Goal: Task Accomplishment & Management: Manage account settings

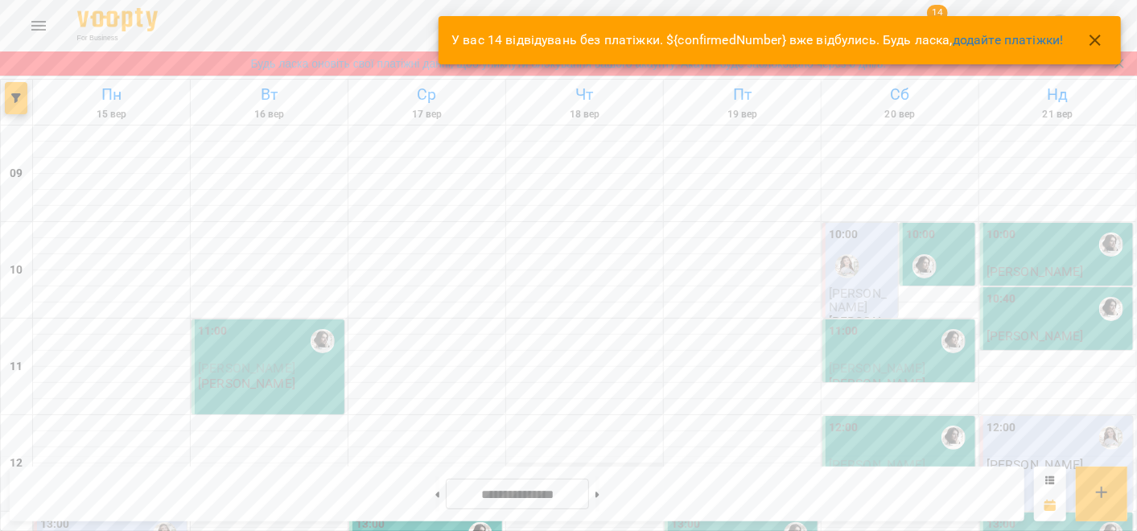
scroll to position [447, 0]
click at [1091, 36] on icon "button" at bounding box center [1095, 40] width 19 height 19
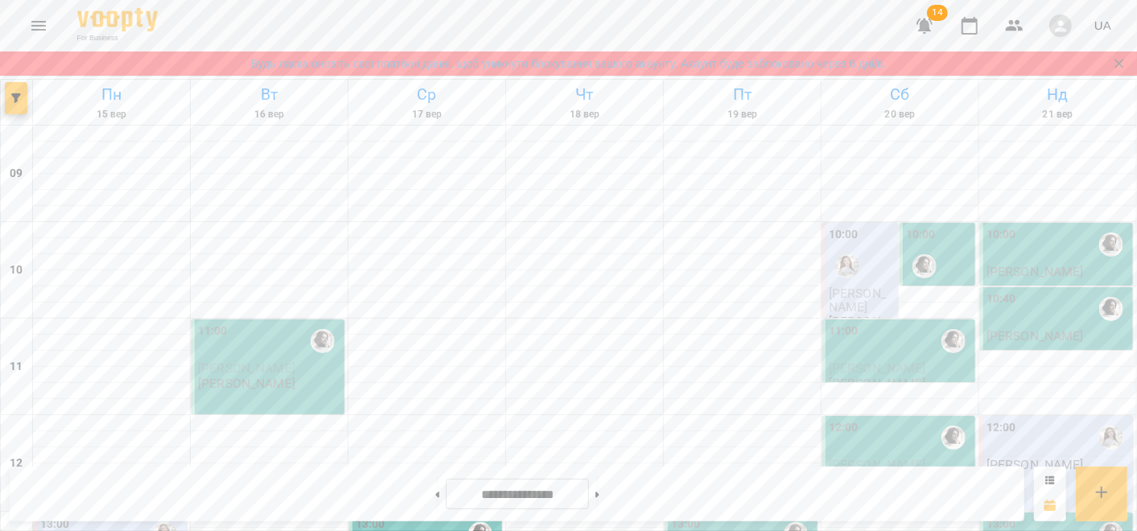
scroll to position [894, 0]
click at [435, 494] on button at bounding box center [437, 494] width 4 height 35
type input "**********"
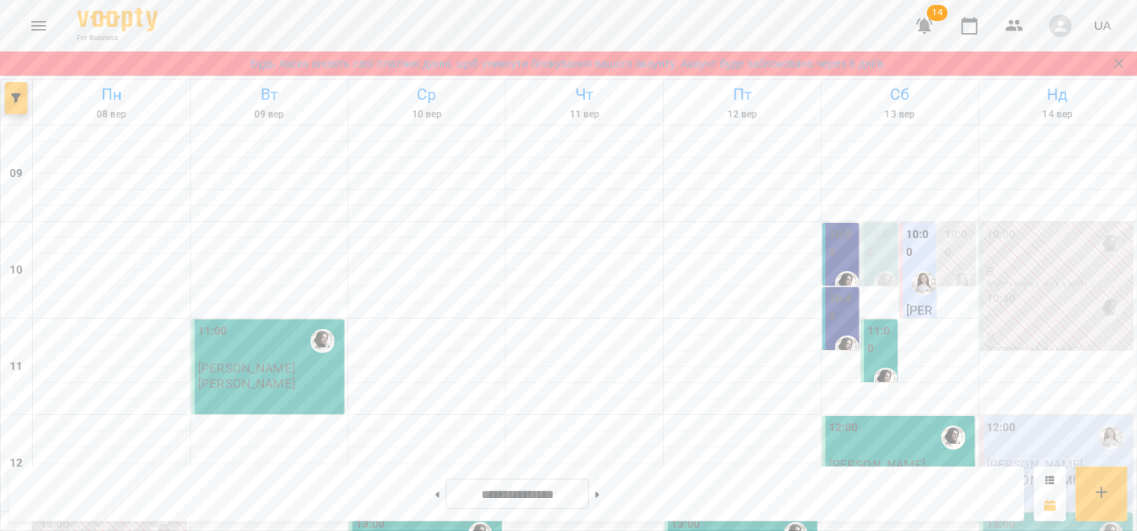
scroll to position [268, 0]
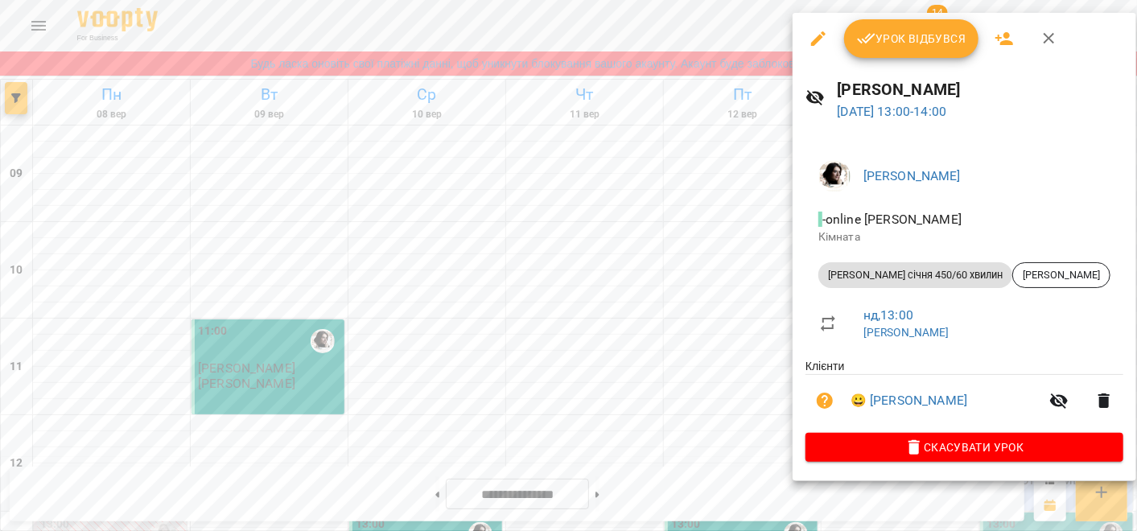
click at [910, 33] on span "Урок відбувся" at bounding box center [911, 38] width 109 height 19
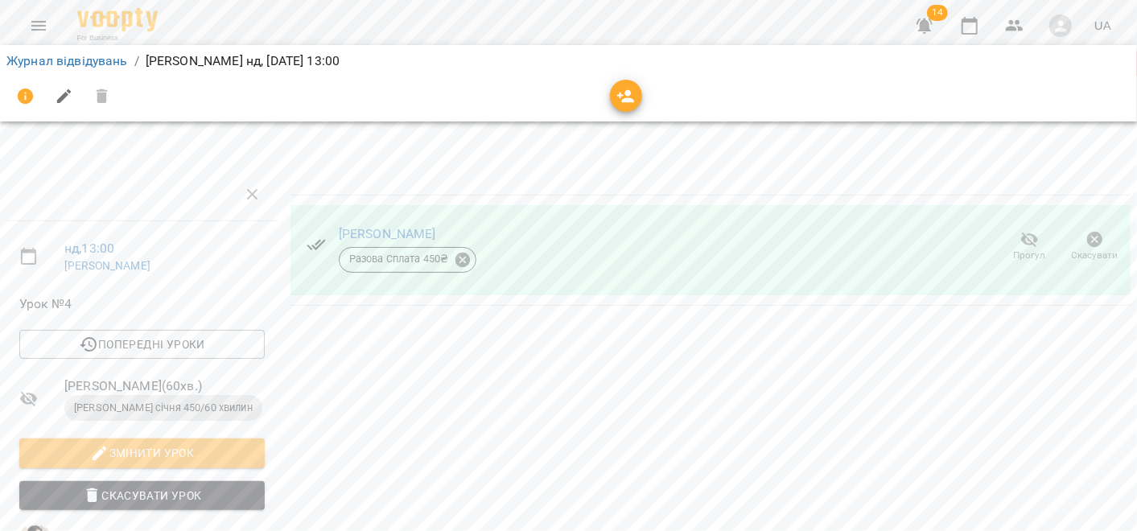
click at [1030, 76] on div at bounding box center [568, 96] width 1131 height 45
click at [977, 29] on icon "button" at bounding box center [969, 25] width 19 height 19
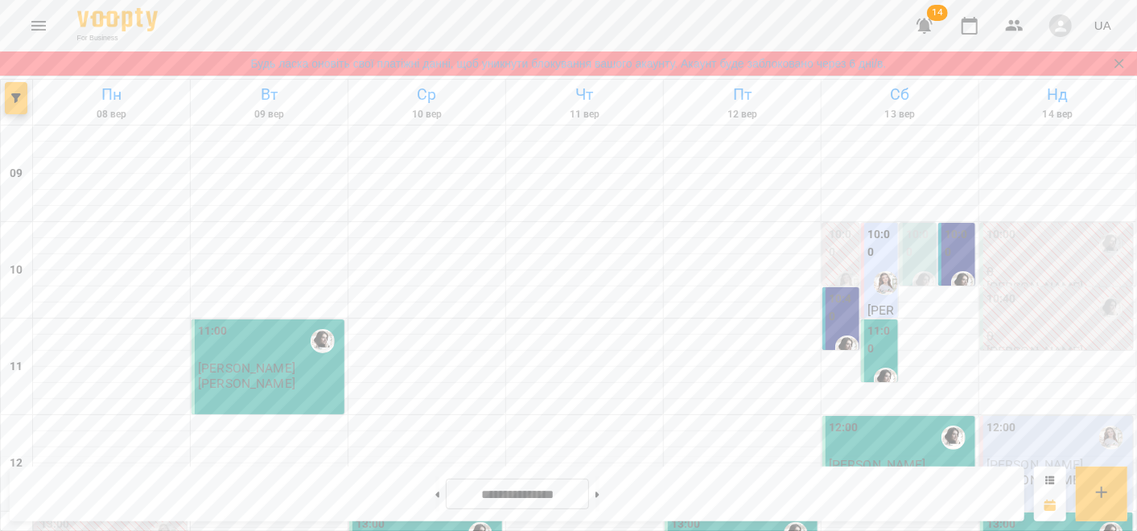
scroll to position [89, 0]
click at [1035, 226] on div "10:00" at bounding box center [1058, 244] width 143 height 37
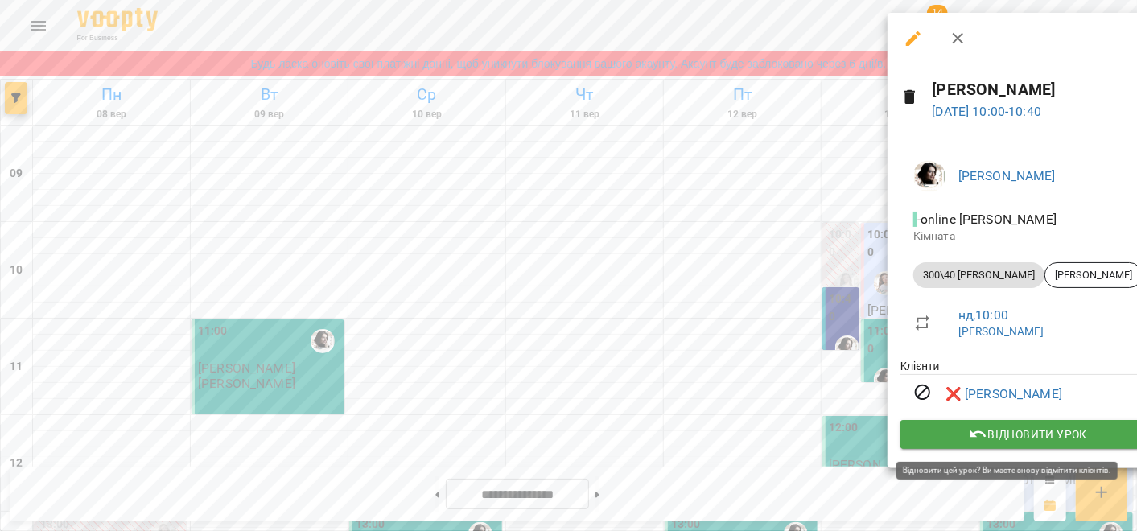
click at [1023, 432] on span "Відновити урок" at bounding box center [1028, 434] width 229 height 19
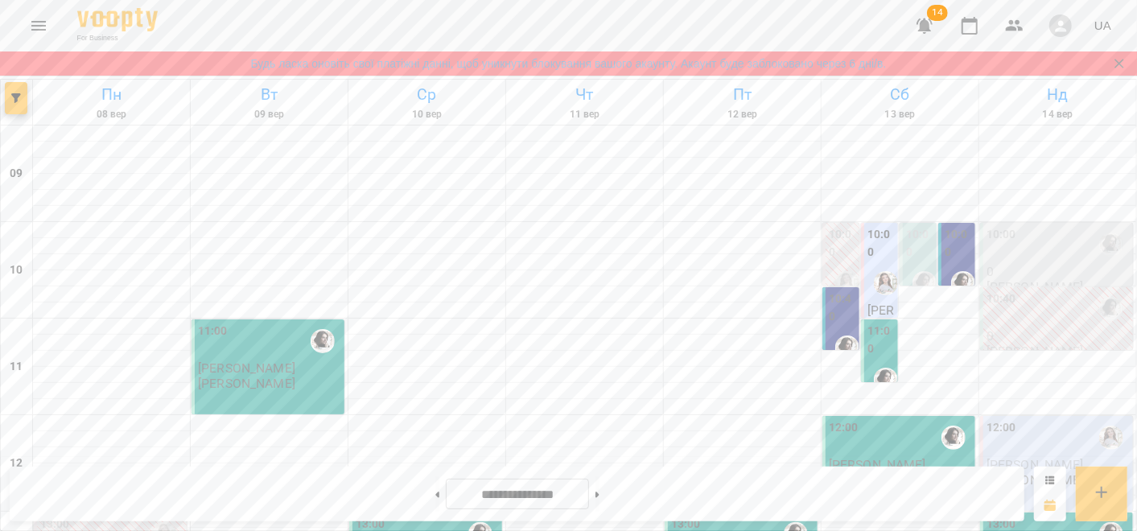
click at [1045, 226] on div "10:00" at bounding box center [1058, 244] width 143 height 37
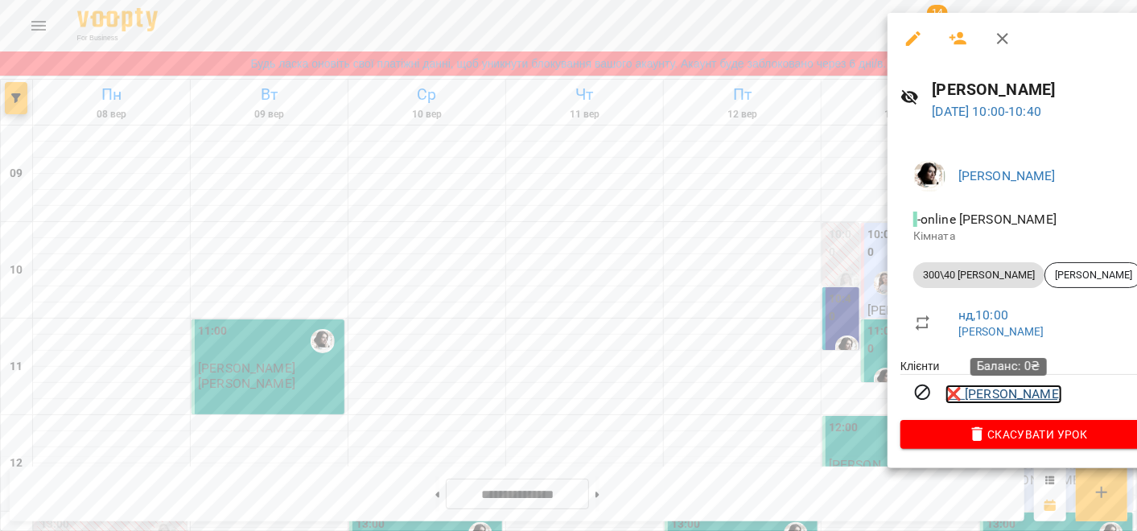
click at [1033, 396] on link "❌ Андрій Сергієнко" at bounding box center [1004, 394] width 117 height 19
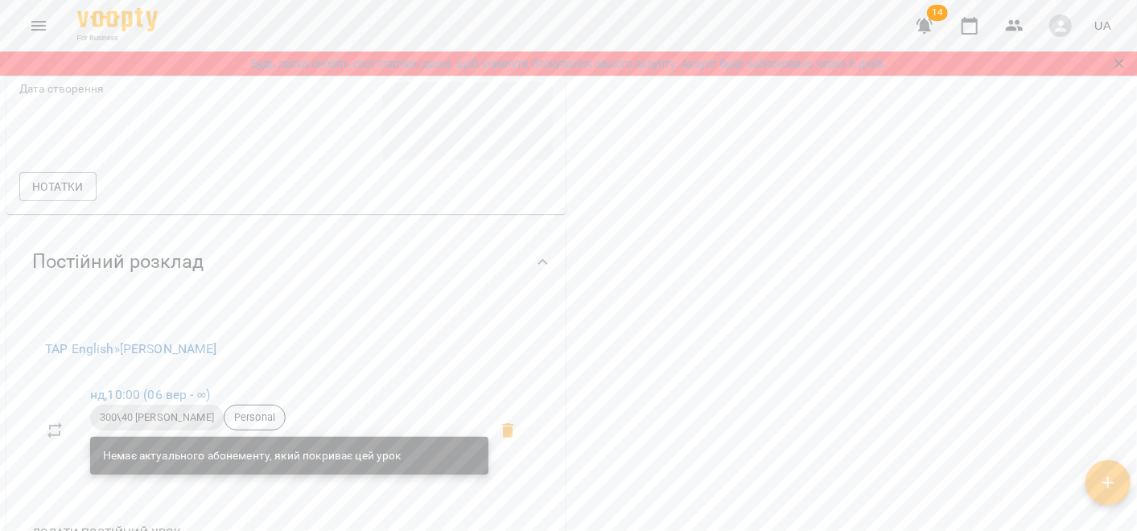
scroll to position [255, 0]
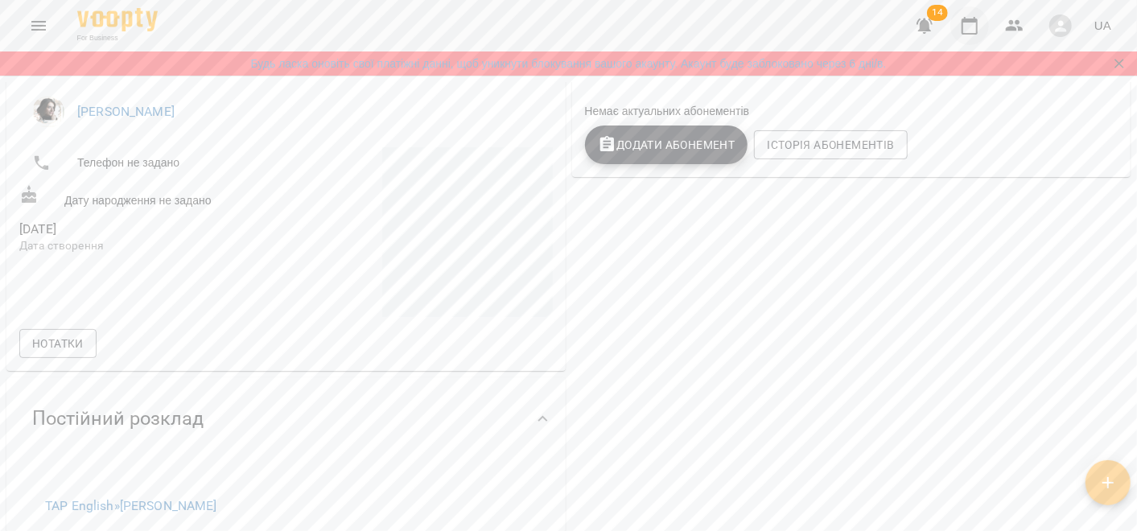
click at [973, 27] on icon "button" at bounding box center [969, 25] width 19 height 19
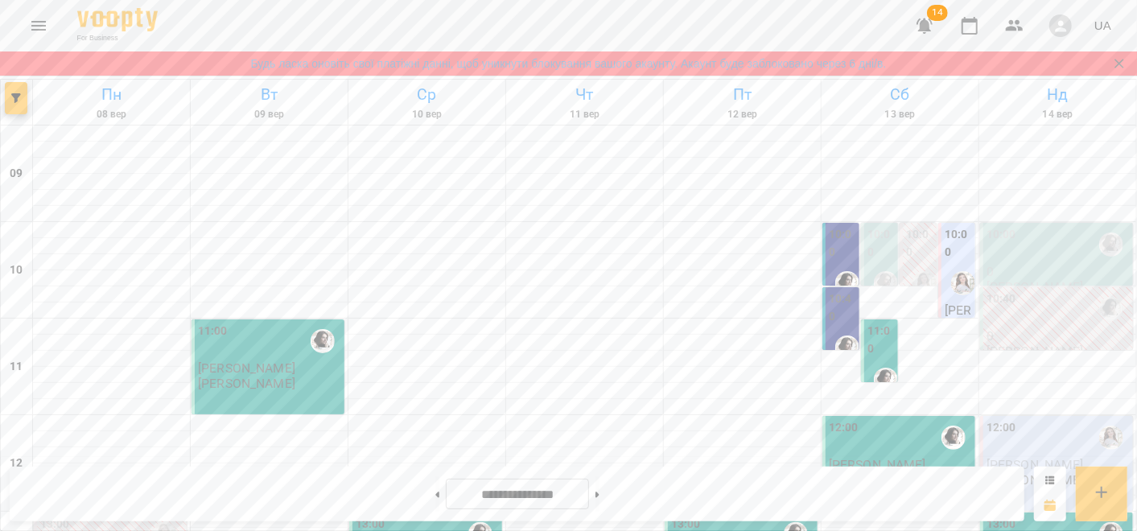
scroll to position [179, 0]
click at [1048, 329] on p "0" at bounding box center [1058, 336] width 143 height 14
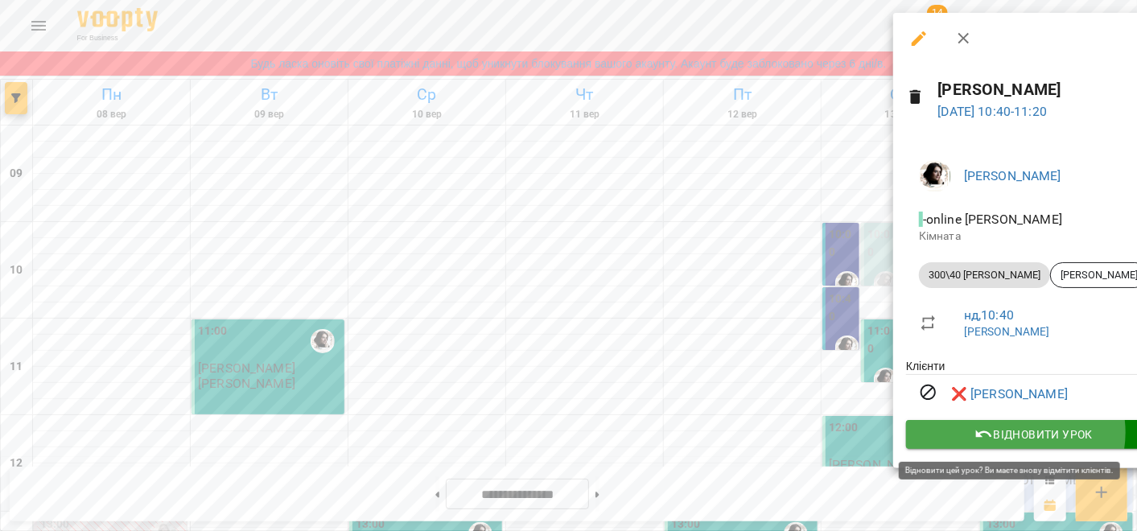
click at [1015, 435] on span "Відновити урок" at bounding box center [1033, 434] width 229 height 19
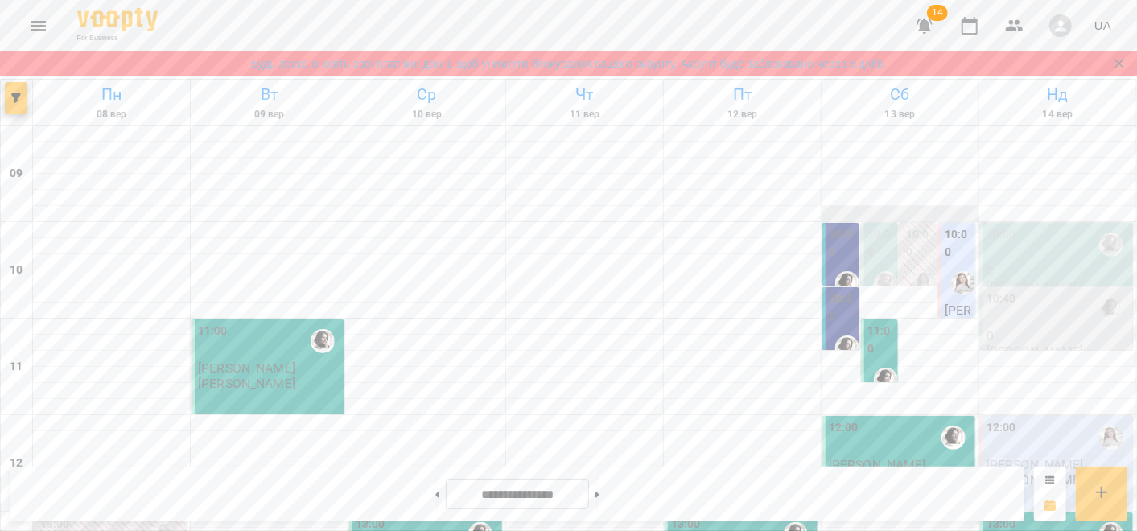
scroll to position [0, 0]
click at [1006, 322] on div "10:40" at bounding box center [1058, 309] width 143 height 37
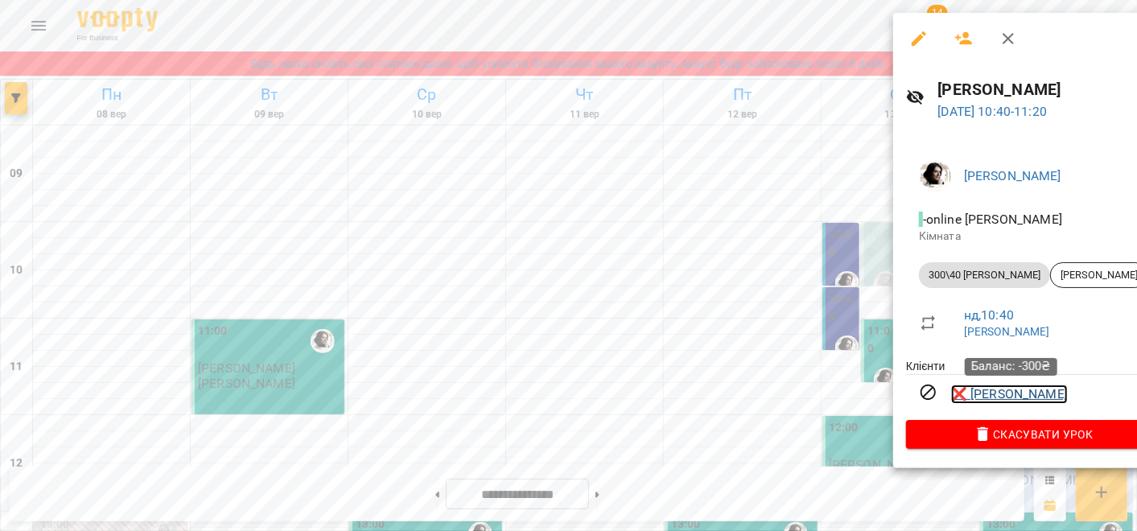
click at [1026, 397] on link "❌ Даніл Сергієнко" at bounding box center [1009, 394] width 117 height 19
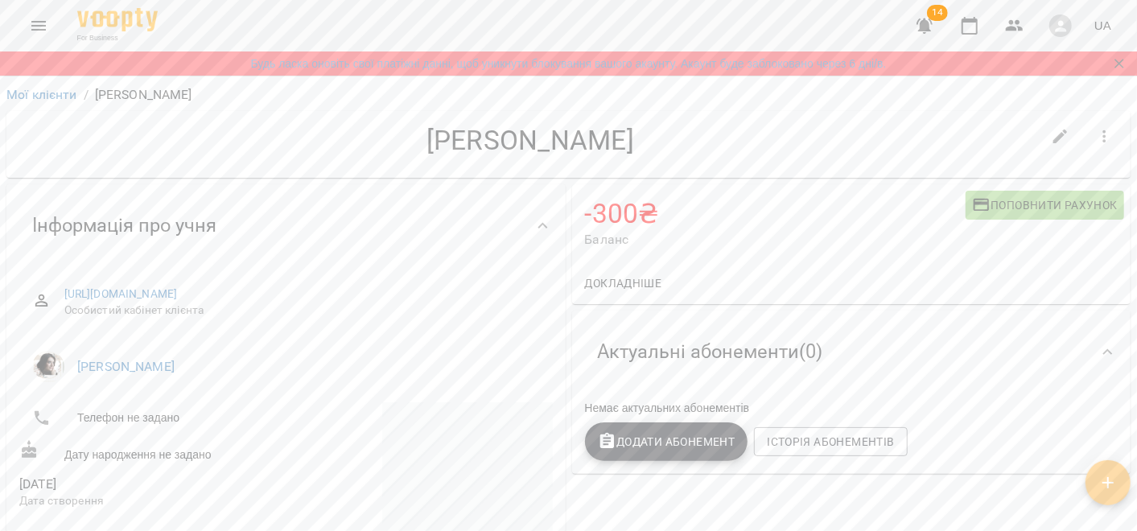
click at [978, 204] on span "Поповнити рахунок" at bounding box center [1045, 205] width 146 height 19
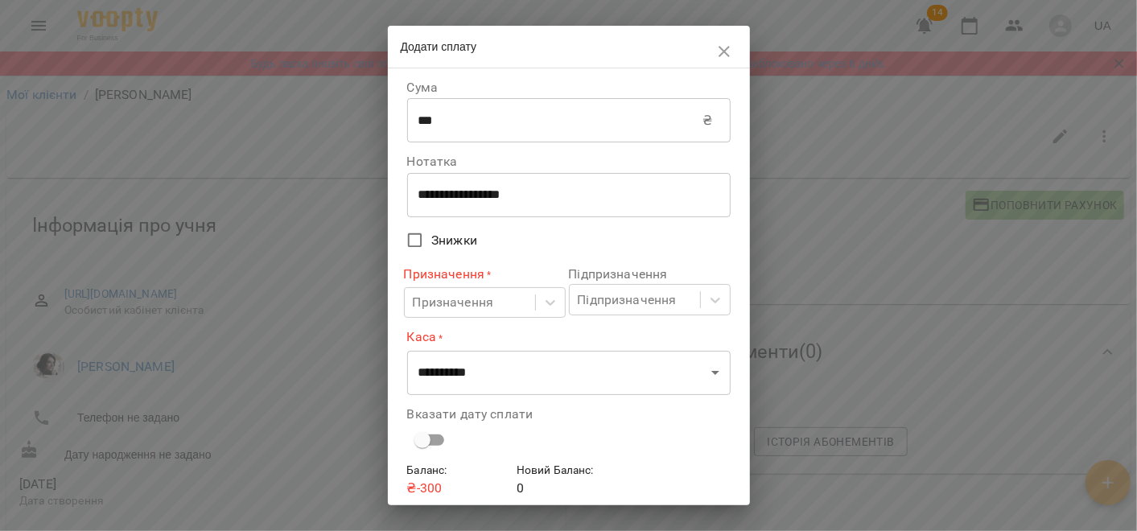
click at [433, 427] on span at bounding box center [430, 440] width 47 height 31
click at [444, 306] on div "Призначення" at bounding box center [453, 302] width 81 height 19
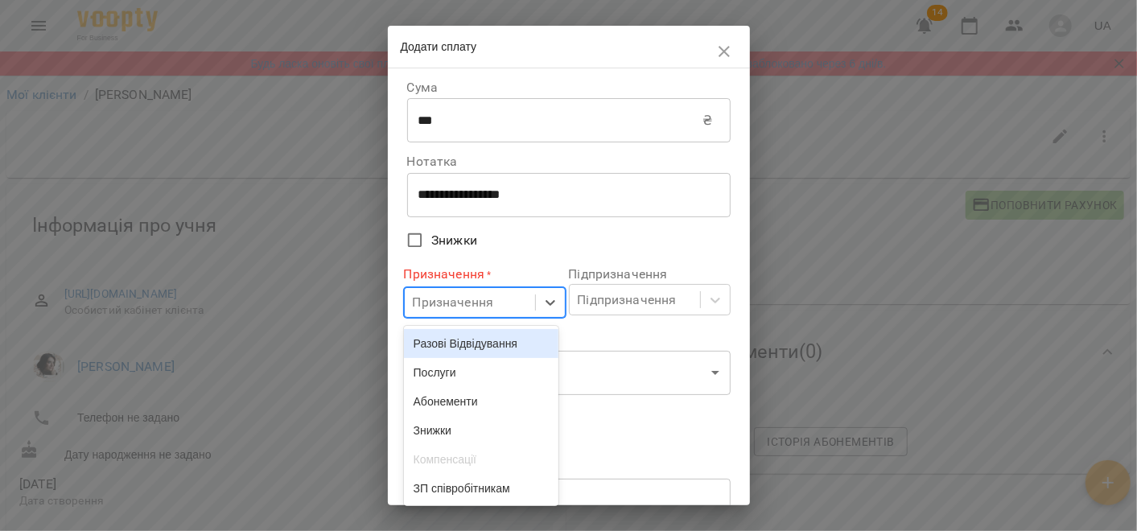
click at [460, 334] on div "Разові Відвідування" at bounding box center [481, 343] width 155 height 29
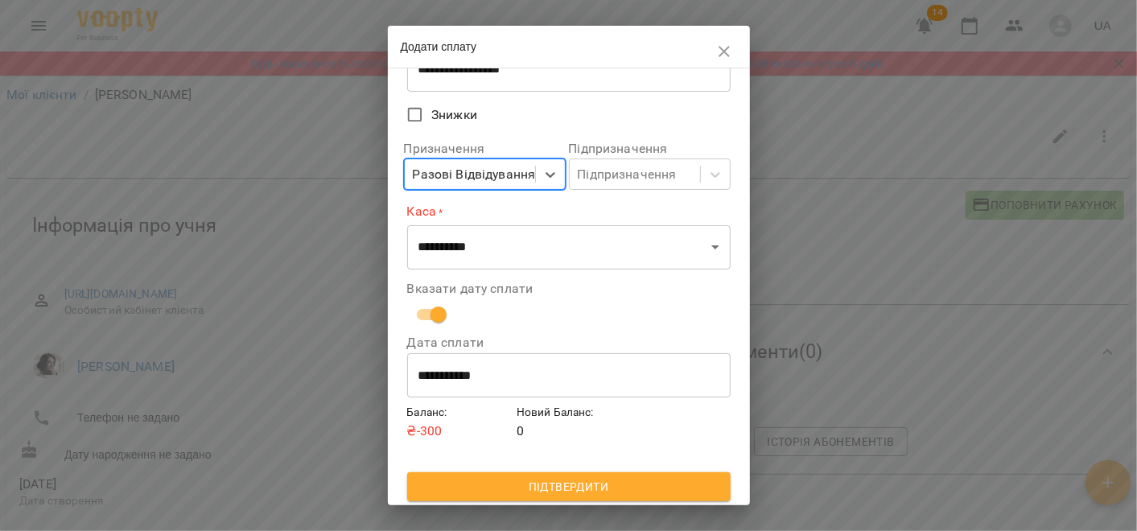
scroll to position [129, 0]
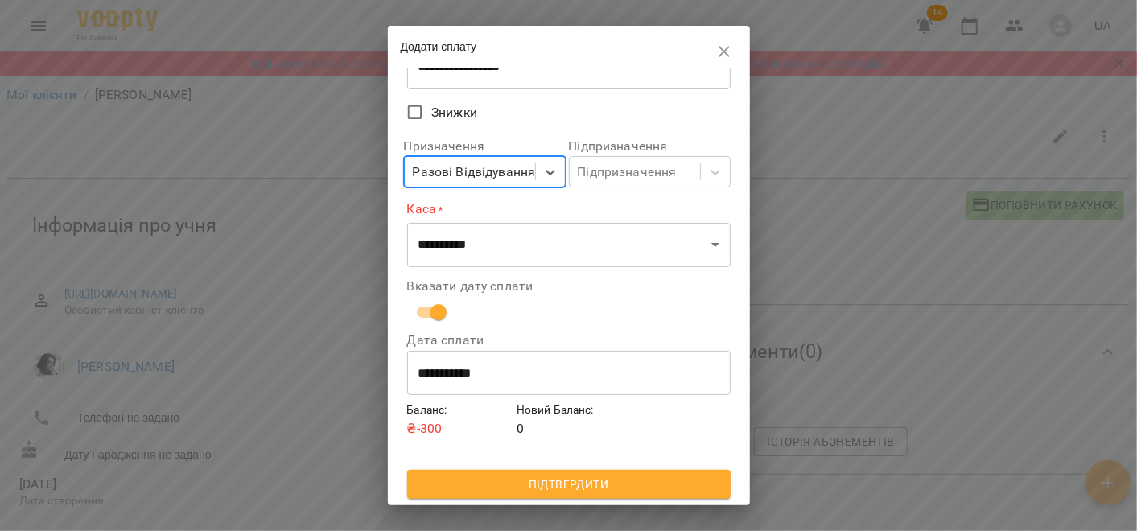
click at [527, 481] on span "Підтвердити" at bounding box center [569, 484] width 298 height 19
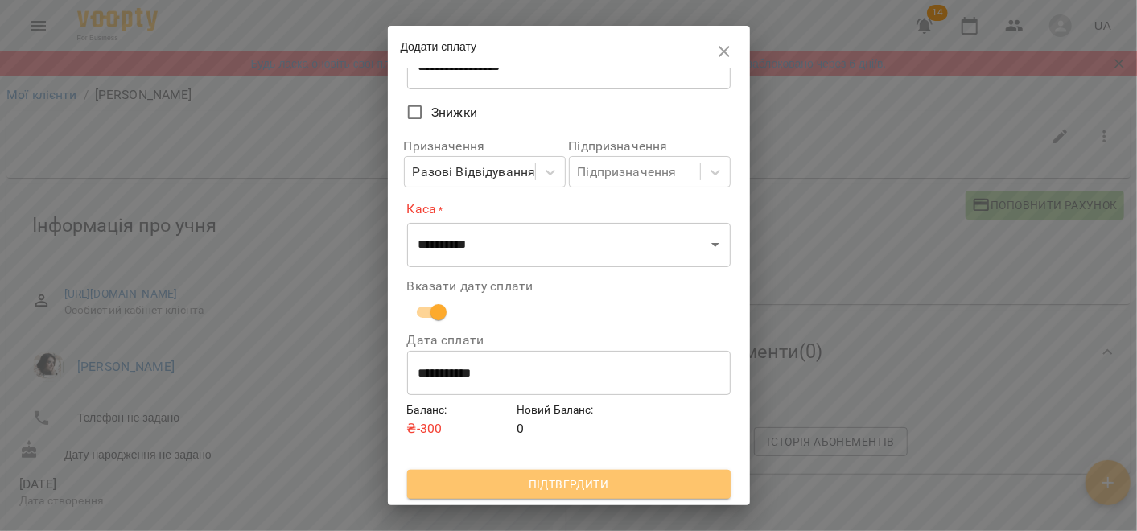
click at [581, 492] on span "Підтвердити" at bounding box center [569, 484] width 298 height 19
click at [581, 487] on span "Підтвердити" at bounding box center [569, 484] width 298 height 19
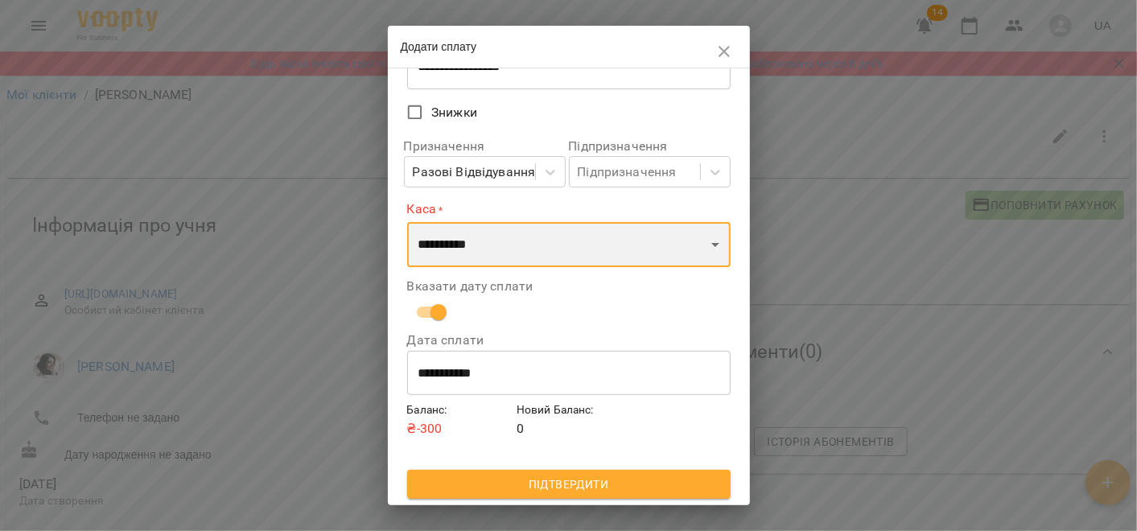
drag, startPoint x: 547, startPoint y: 253, endPoint x: 538, endPoint y: 265, distance: 15.5
click at [547, 253] on select "**********" at bounding box center [569, 244] width 324 height 45
select select "****"
click at [407, 222] on select "**********" at bounding box center [569, 244] width 324 height 45
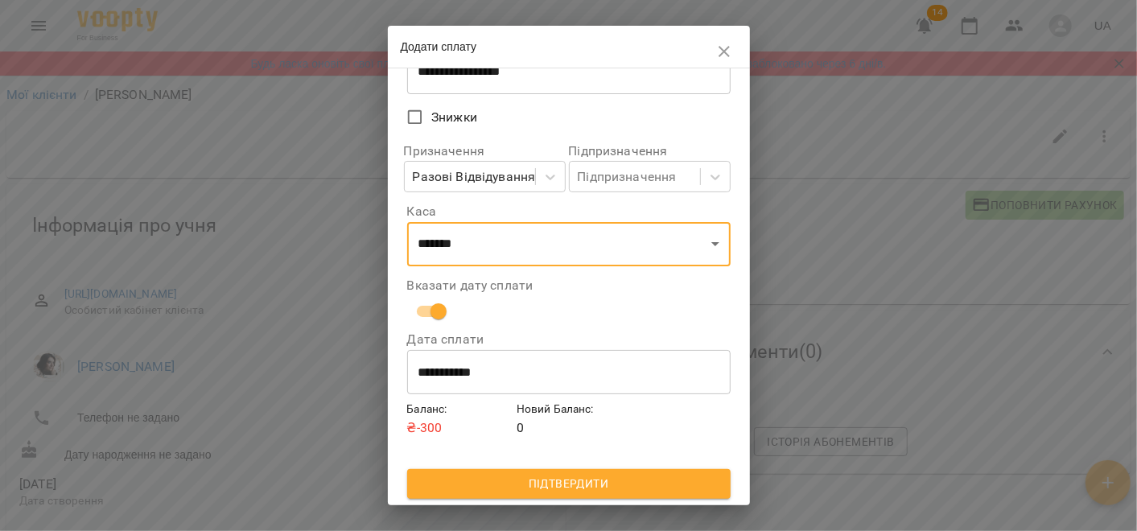
click at [522, 485] on span "Підтвердити" at bounding box center [569, 483] width 298 height 19
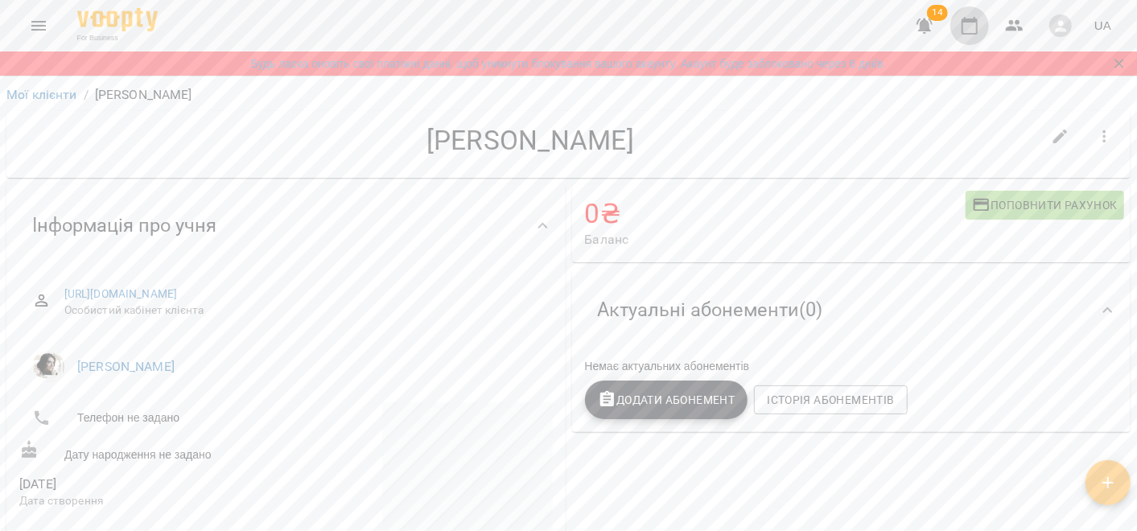
click at [972, 35] on icon "button" at bounding box center [969, 25] width 19 height 19
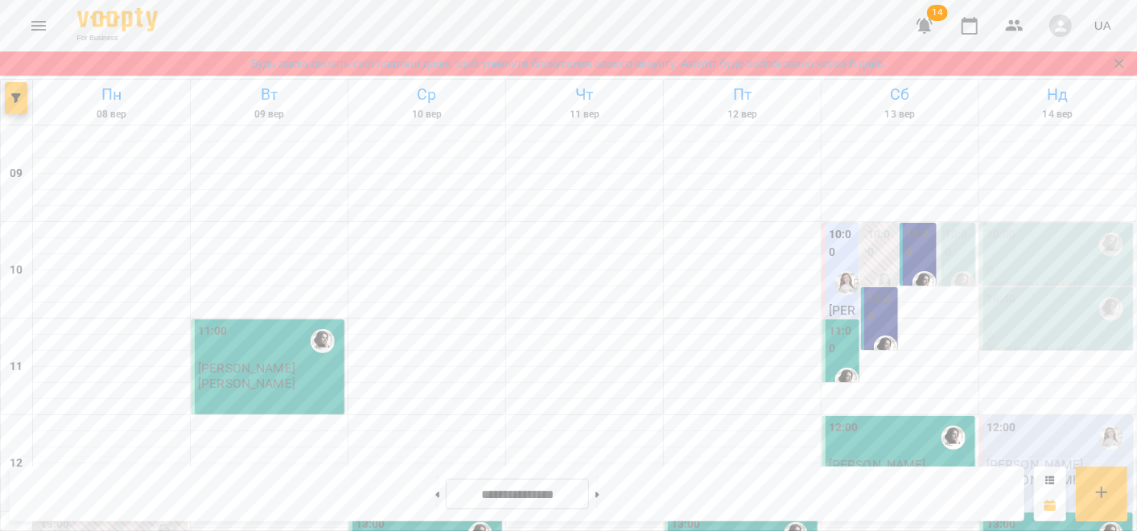
click at [1043, 234] on div "10:00" at bounding box center [1058, 244] width 143 height 37
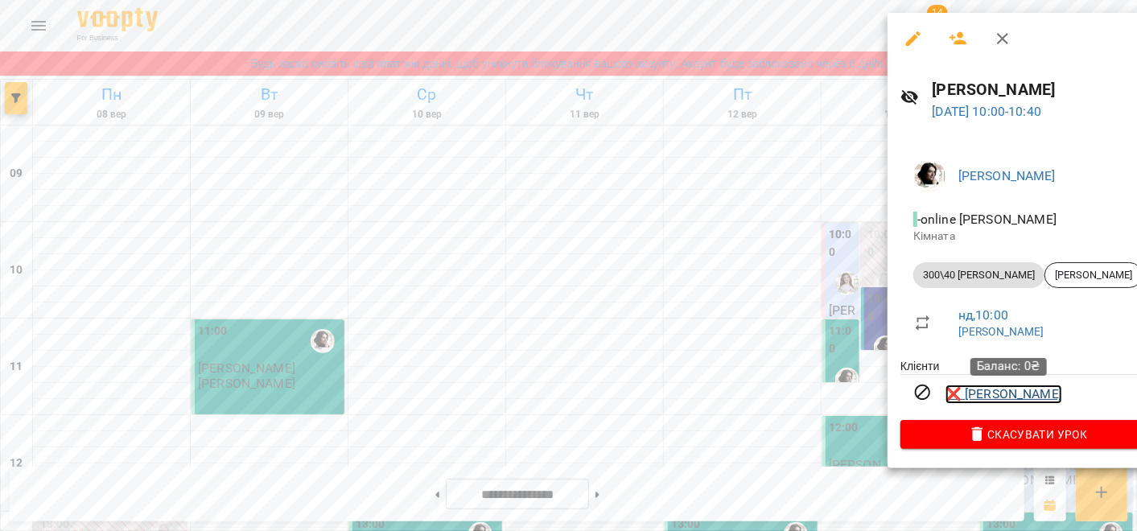
click at [988, 403] on link "❌ Андрій Сергієнко" at bounding box center [1004, 394] width 117 height 19
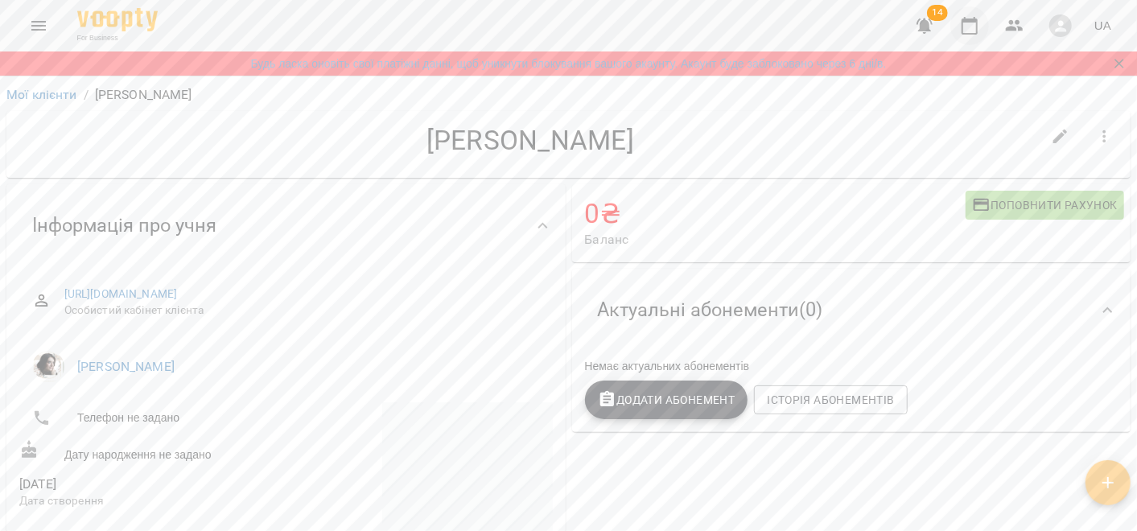
click at [970, 27] on icon "button" at bounding box center [969, 25] width 19 height 19
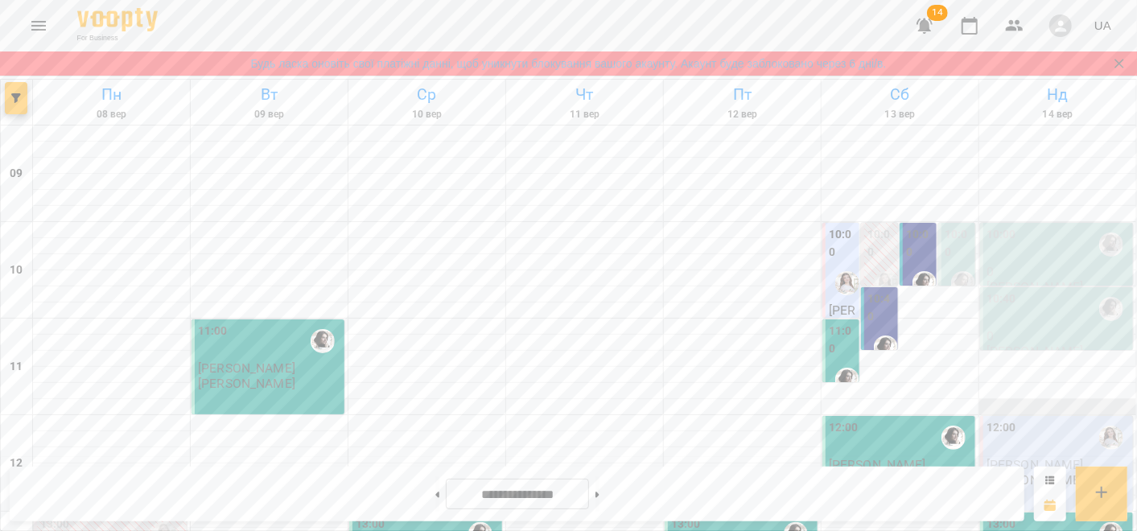
scroll to position [89, 0]
click at [1064, 291] on div "10:40" at bounding box center [1058, 309] width 143 height 37
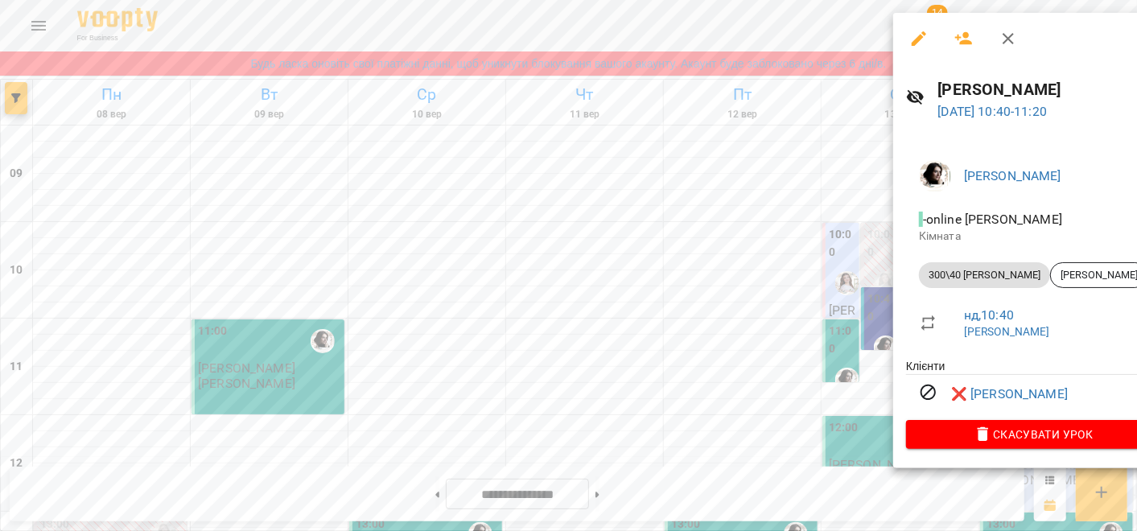
click at [700, 285] on div at bounding box center [568, 265] width 1137 height 531
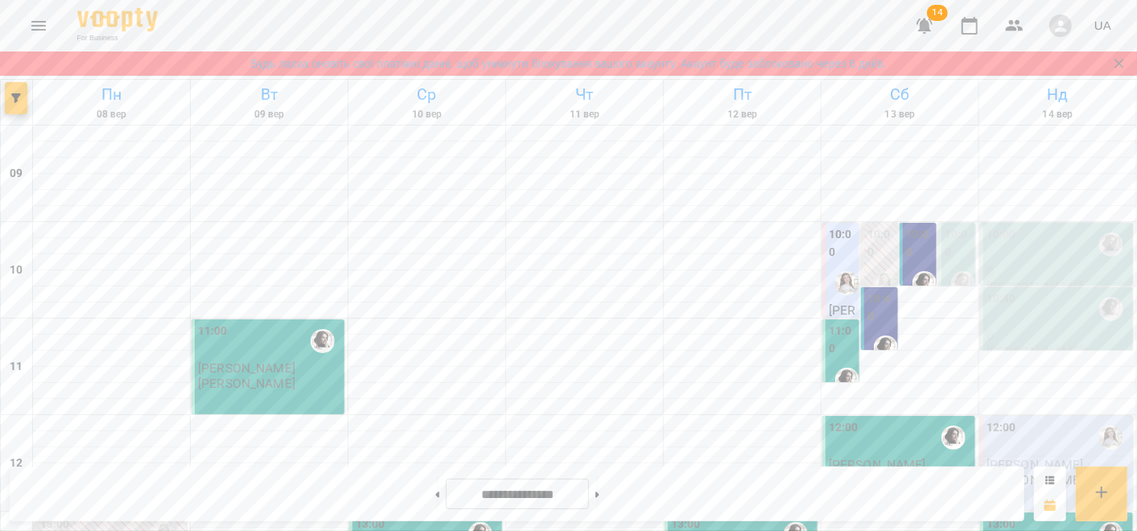
click at [1008, 226] on div "10:00" at bounding box center [1058, 244] width 143 height 37
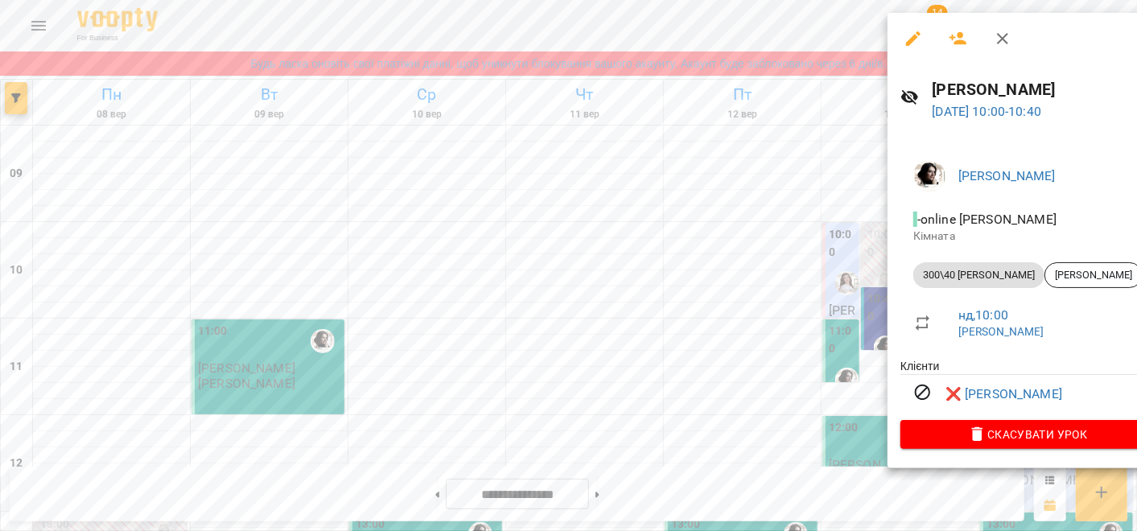
click at [734, 261] on div at bounding box center [568, 265] width 1137 height 531
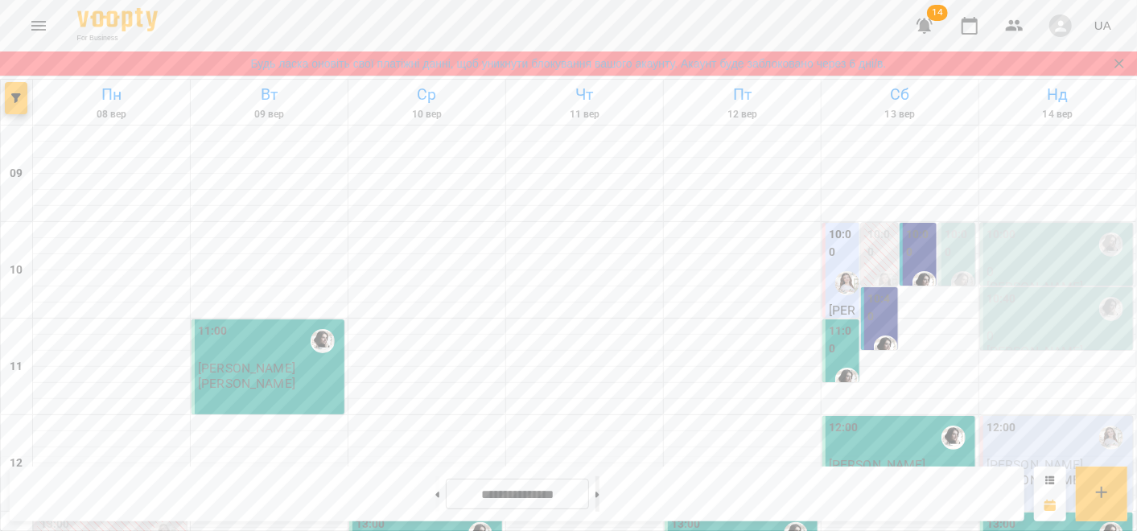
click at [600, 491] on button at bounding box center [598, 494] width 4 height 35
type input "**********"
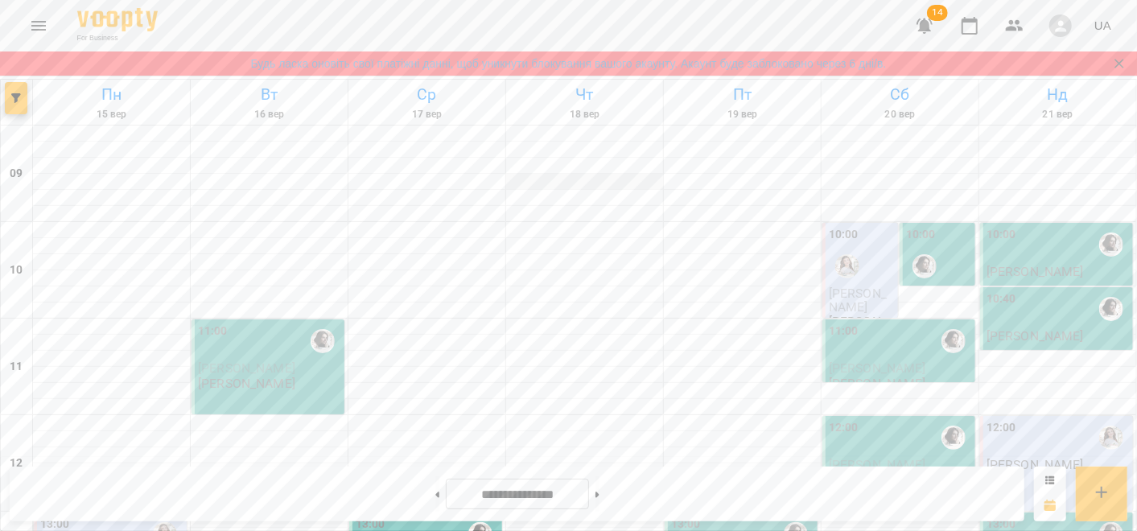
scroll to position [0, 0]
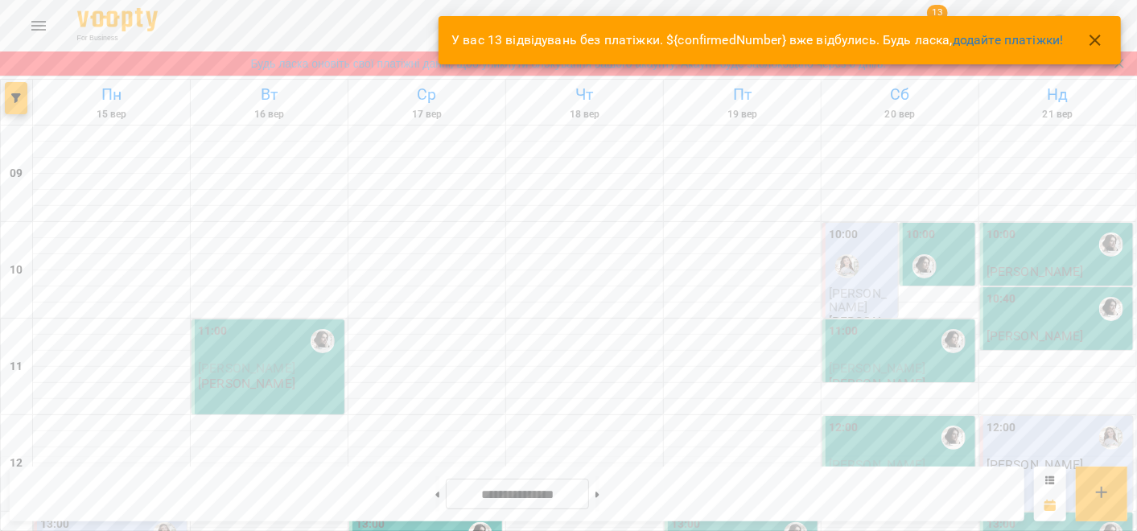
scroll to position [805, 0]
click at [975, 38] on link "додайте платіжки!" at bounding box center [1008, 39] width 111 height 15
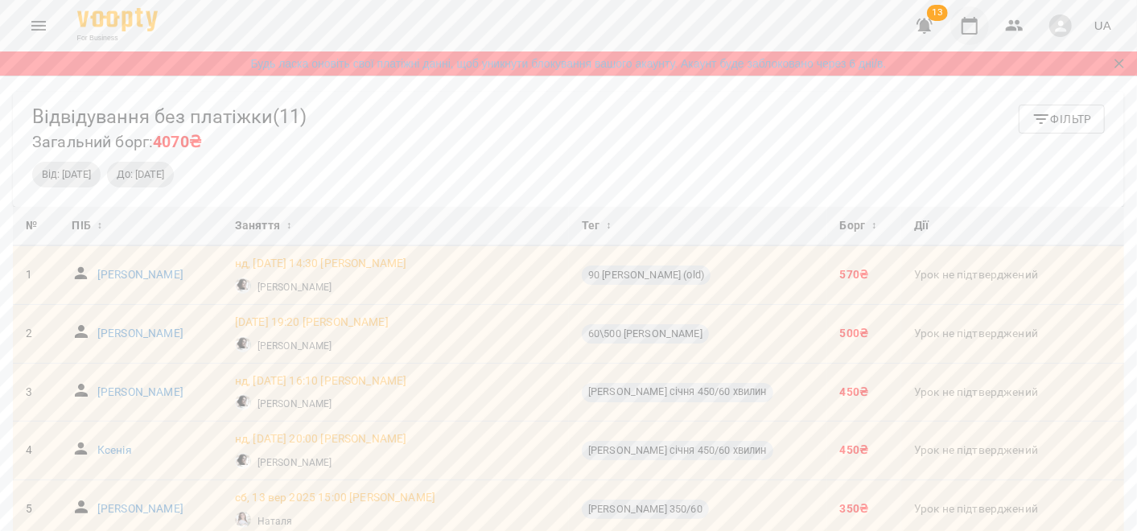
click at [972, 18] on icon "button" at bounding box center [969, 25] width 19 height 19
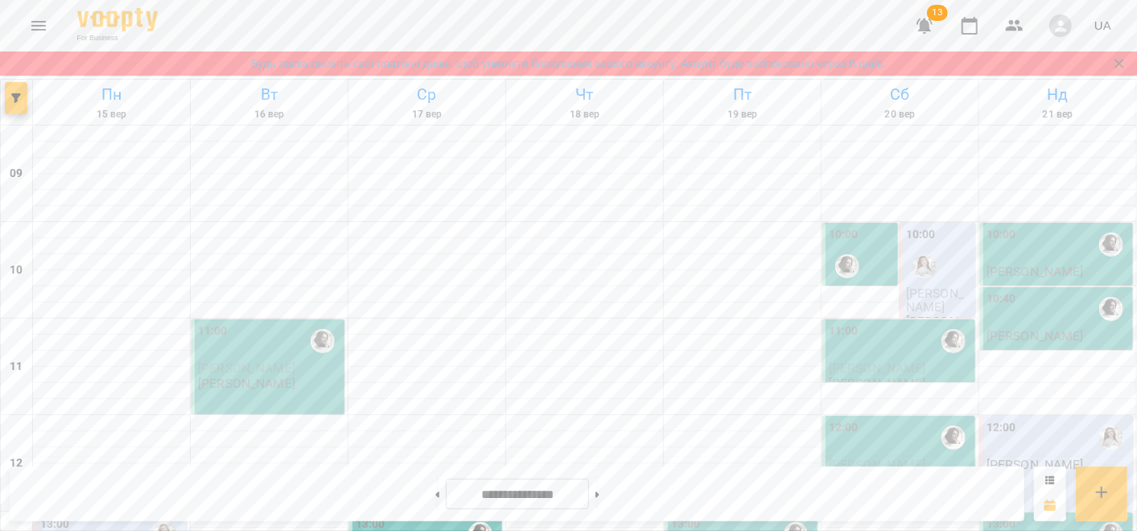
scroll to position [805, 0]
click at [435, 494] on button at bounding box center [437, 494] width 4 height 35
type input "**********"
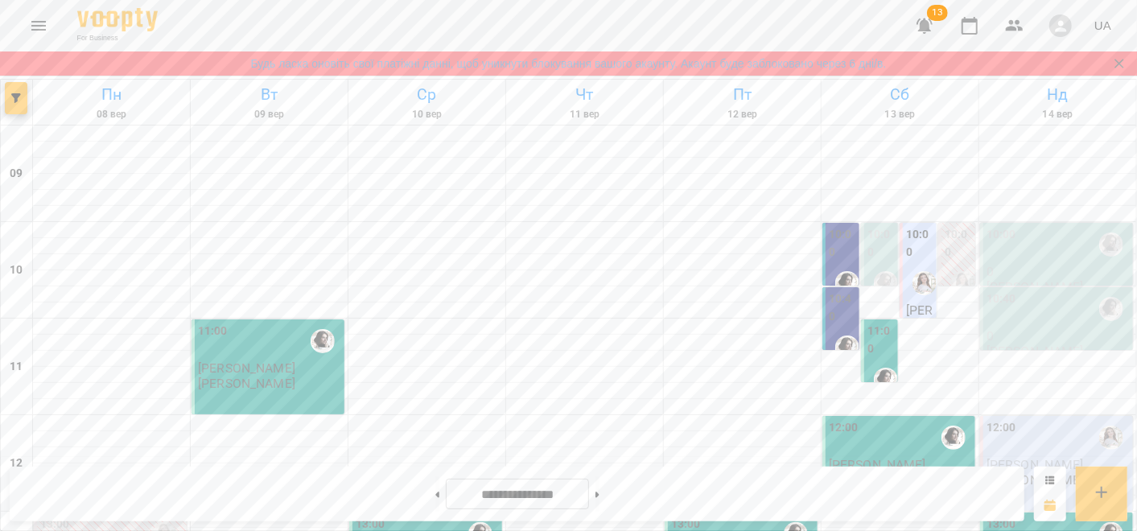
scroll to position [832, 0]
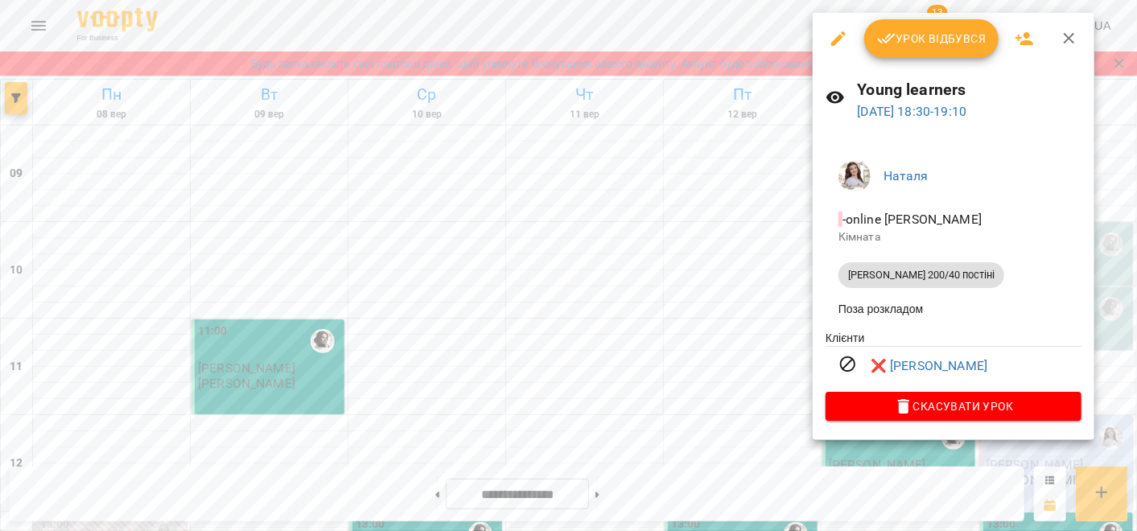
click at [757, 447] on div at bounding box center [568, 265] width 1137 height 531
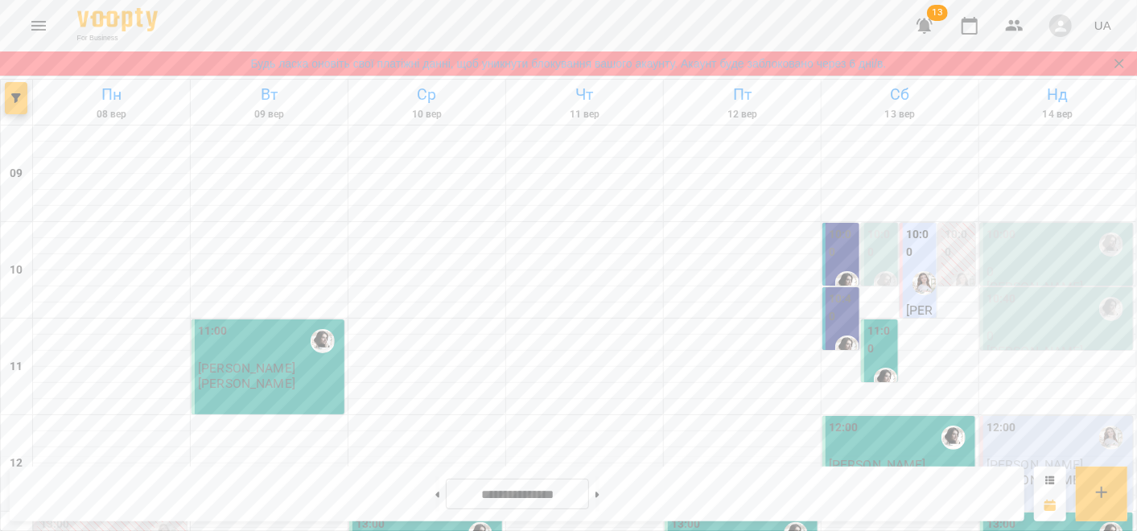
scroll to position [386, 0]
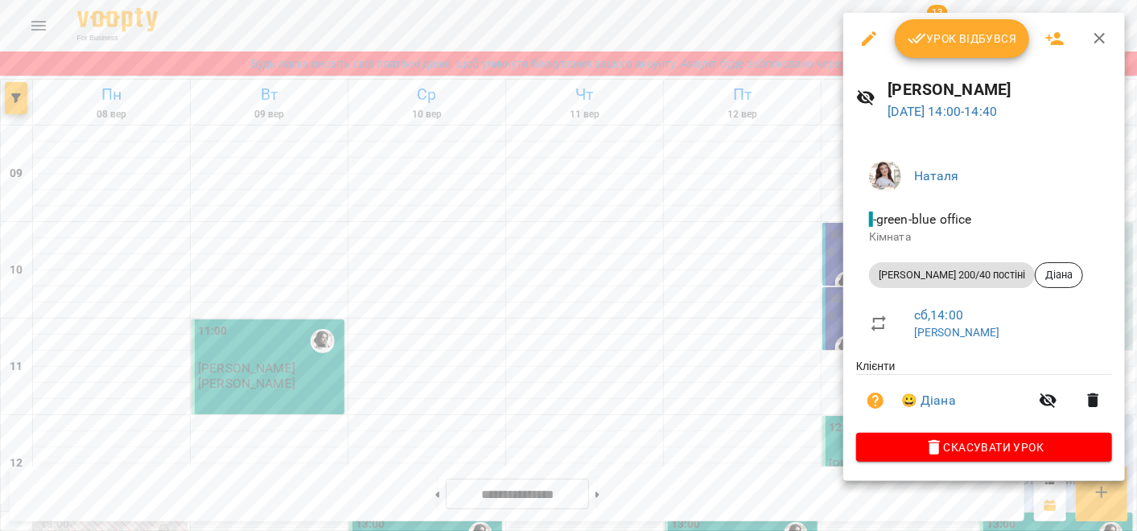
click at [640, 253] on div at bounding box center [568, 265] width 1137 height 531
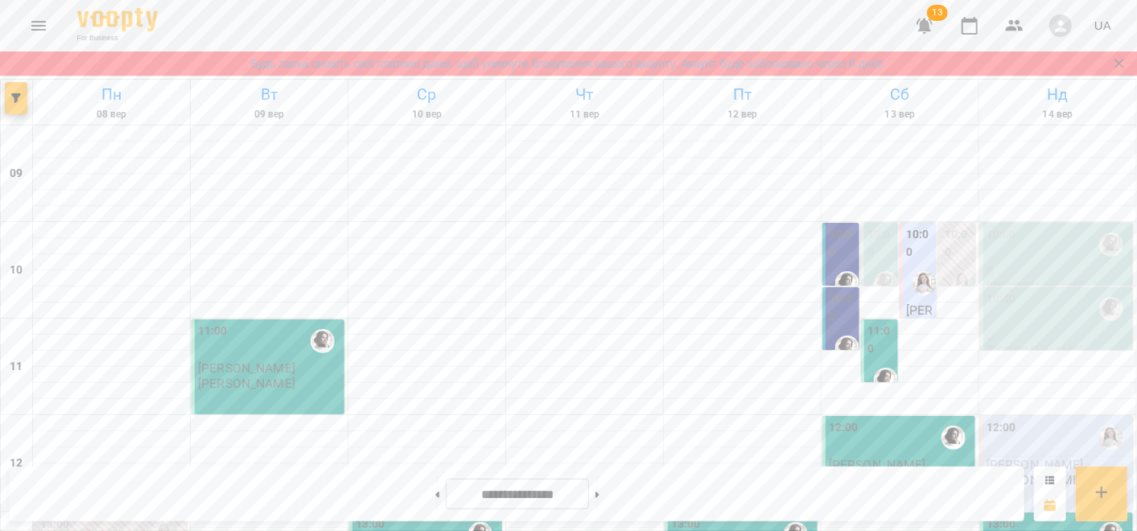
scroll to position [0, 0]
click at [906, 294] on div at bounding box center [924, 283] width 37 height 37
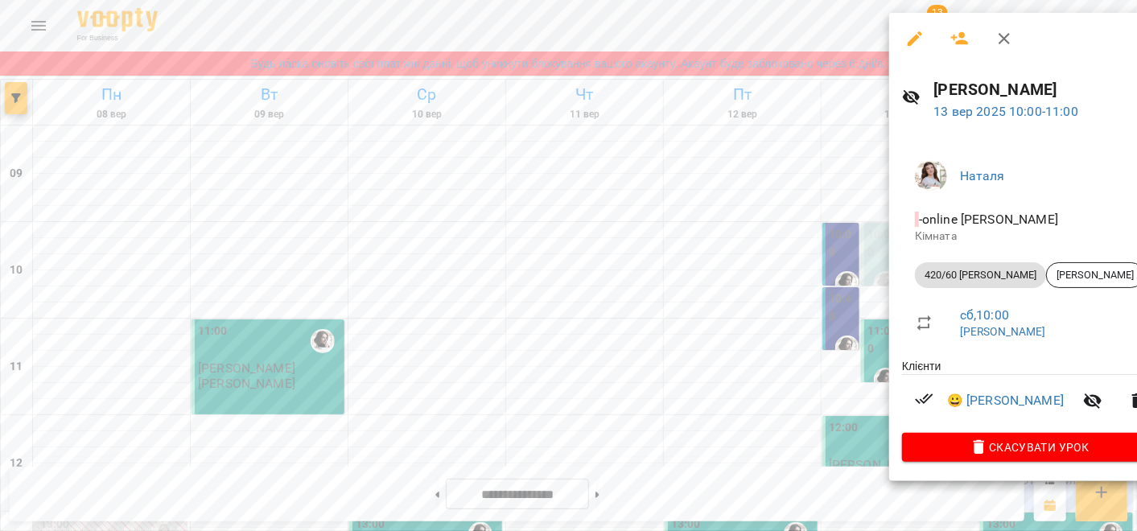
click at [686, 315] on div at bounding box center [568, 265] width 1137 height 531
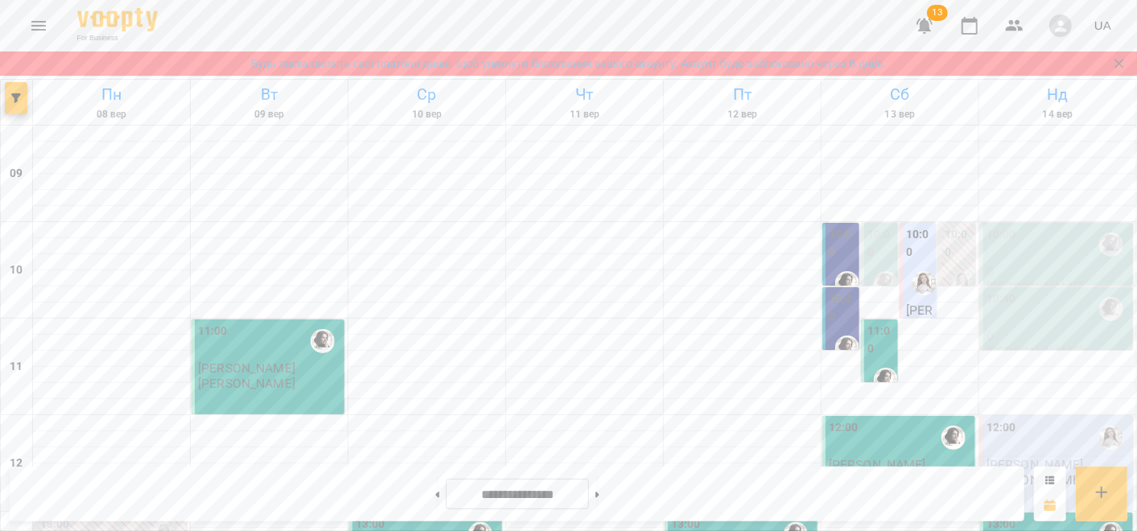
scroll to position [922, 0]
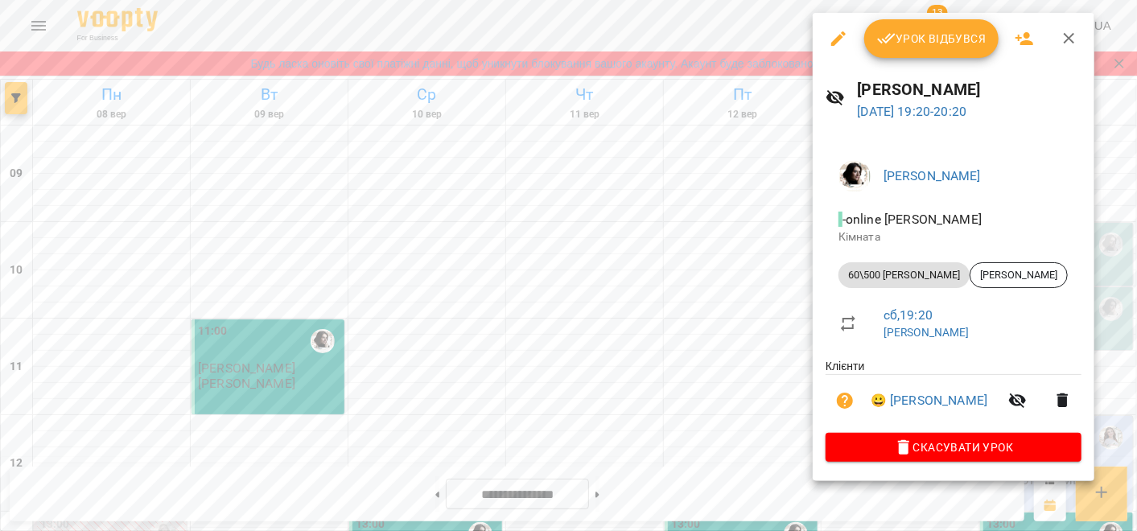
click at [838, 37] on icon "button" at bounding box center [839, 38] width 14 height 14
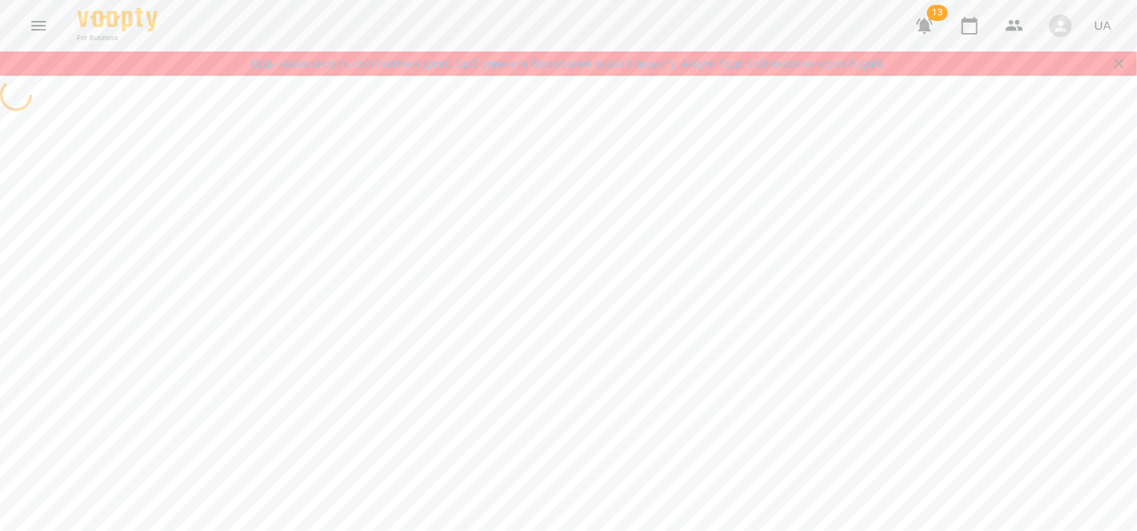
select select "**********"
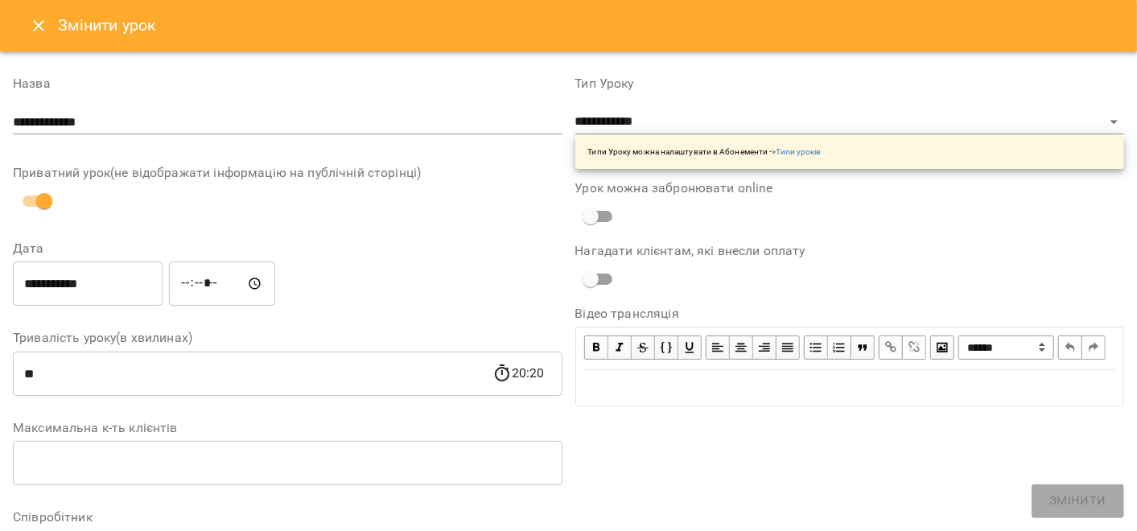
click at [70, 287] on input "**********" at bounding box center [88, 284] width 150 height 45
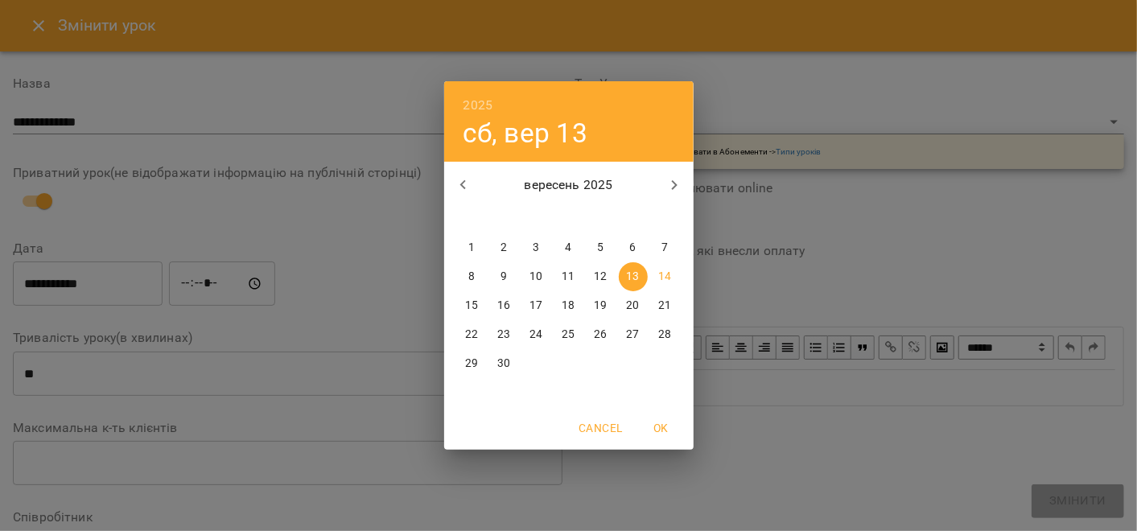
click at [561, 303] on span "18" at bounding box center [569, 306] width 29 height 16
type input "**********"
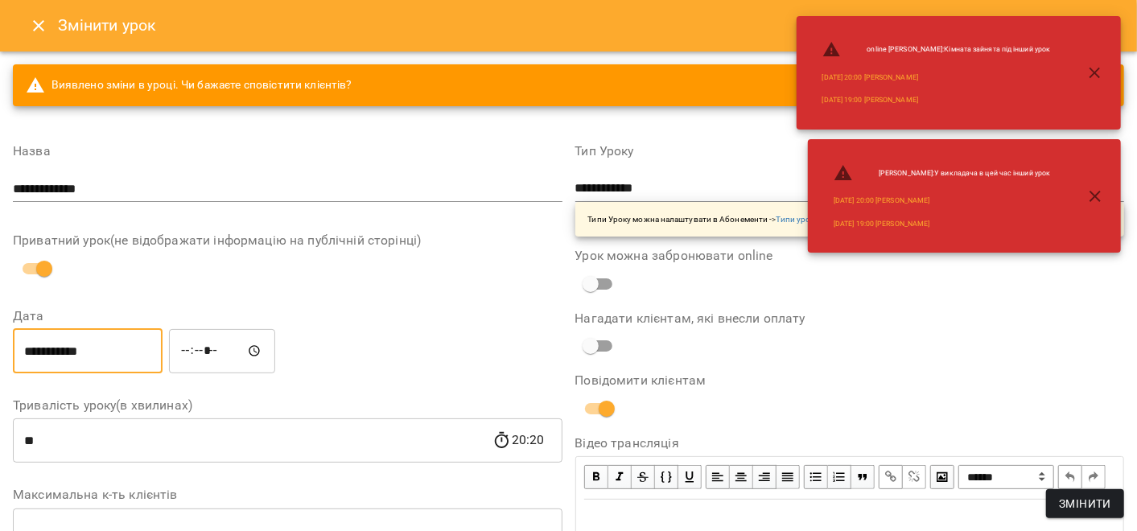
click at [206, 354] on input "*****" at bounding box center [222, 350] width 106 height 45
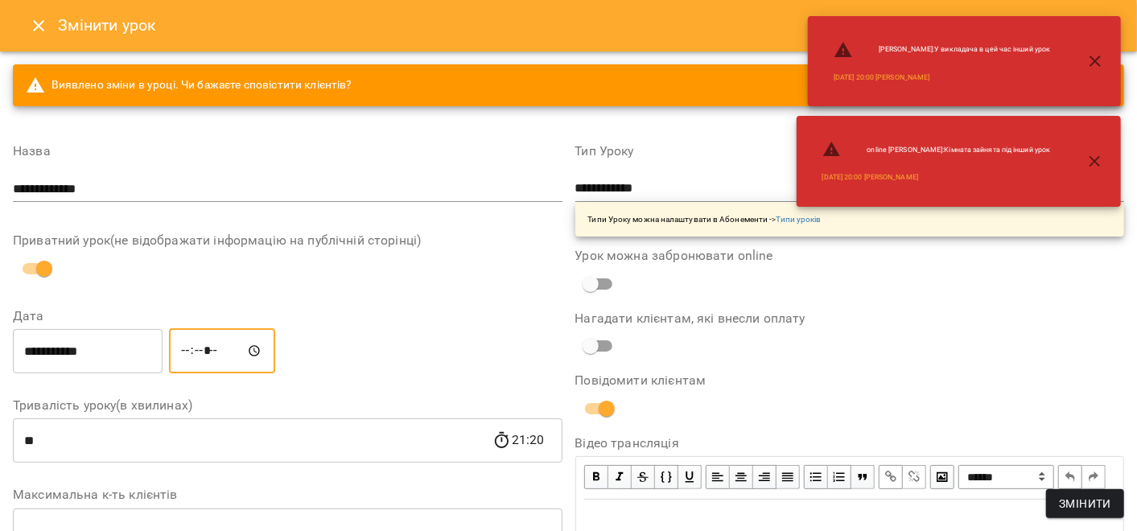
type input "*****"
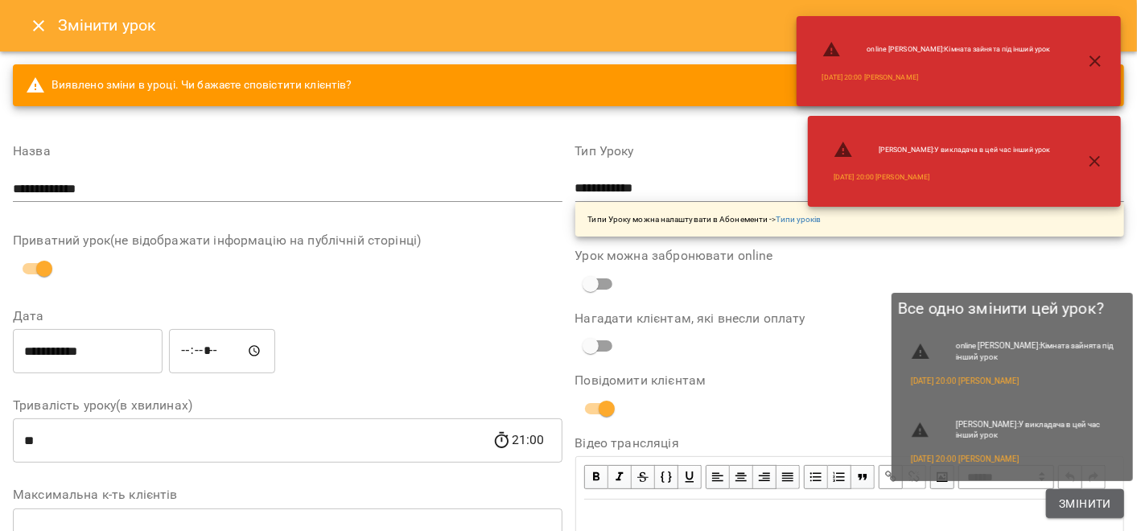
click at [1087, 508] on span "Змінити" at bounding box center [1085, 503] width 52 height 19
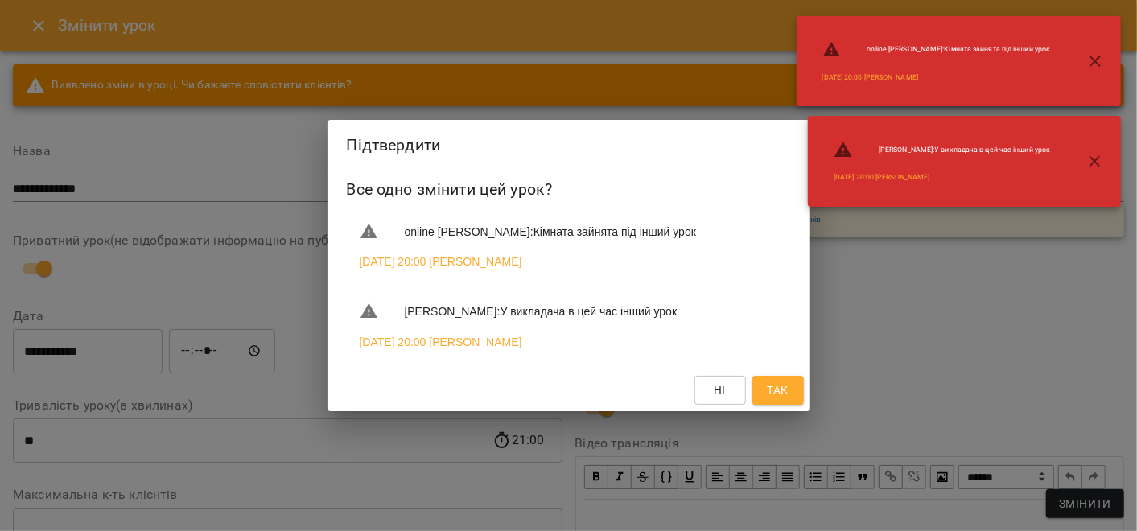
click at [793, 386] on button "Так" at bounding box center [779, 390] width 52 height 29
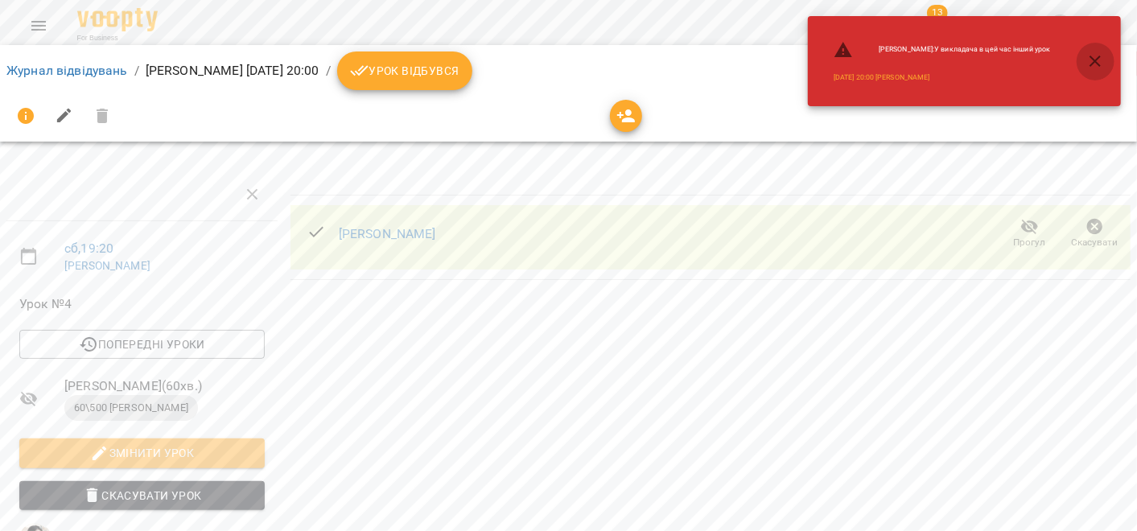
click at [1090, 62] on icon "button" at bounding box center [1095, 61] width 19 height 19
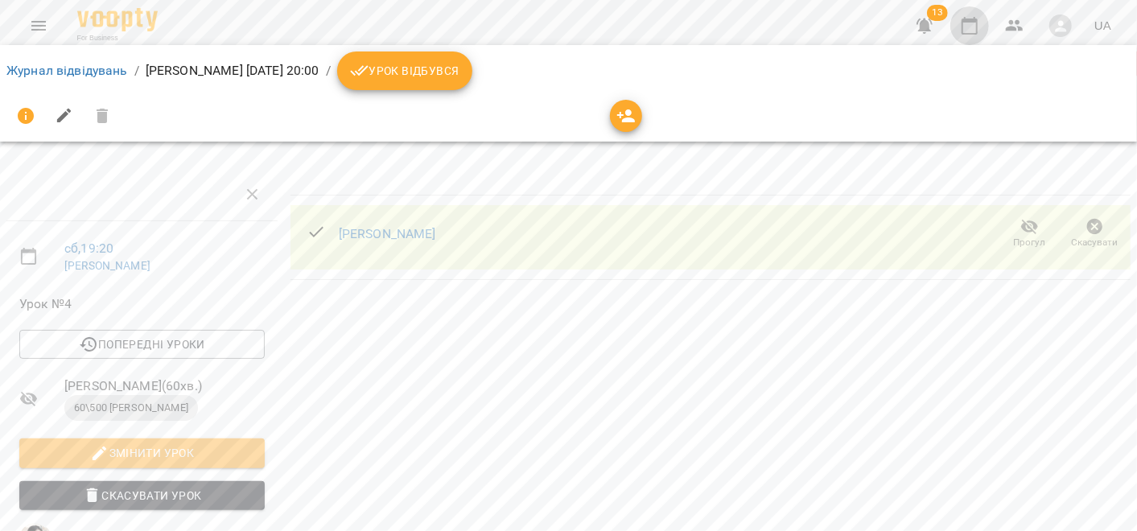
click at [968, 25] on icon "button" at bounding box center [969, 25] width 19 height 19
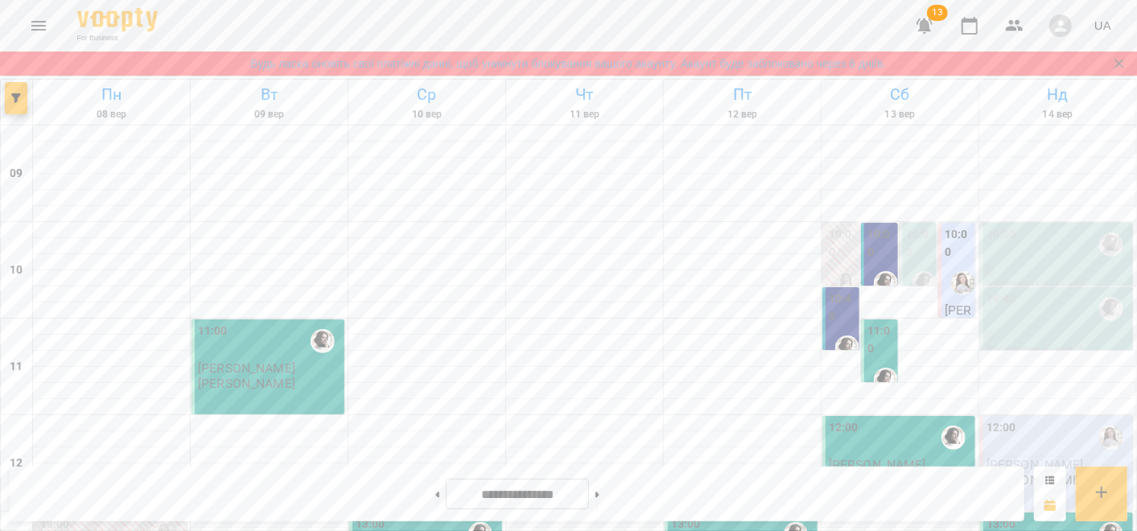
scroll to position [922, 0]
click at [600, 506] on button at bounding box center [598, 494] width 4 height 35
type input "**********"
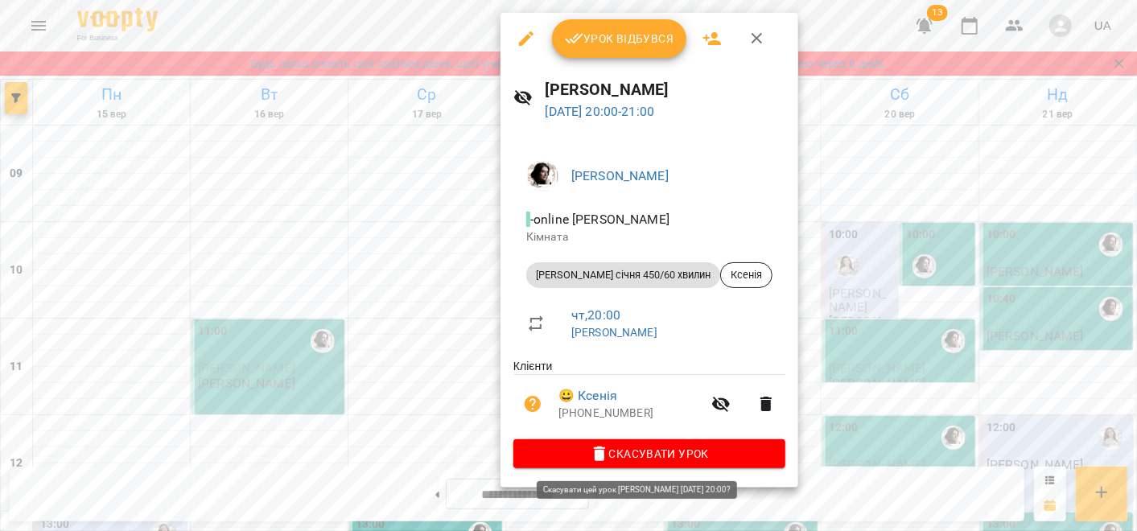
click at [603, 459] on span "Скасувати Урок" at bounding box center [649, 453] width 246 height 19
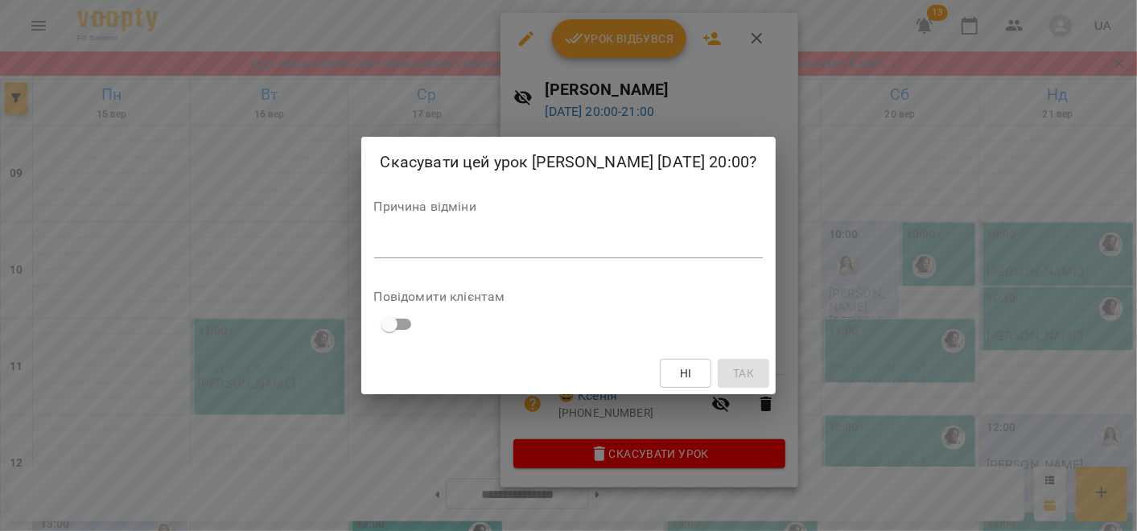
click at [540, 258] on div "*" at bounding box center [569, 246] width 390 height 26
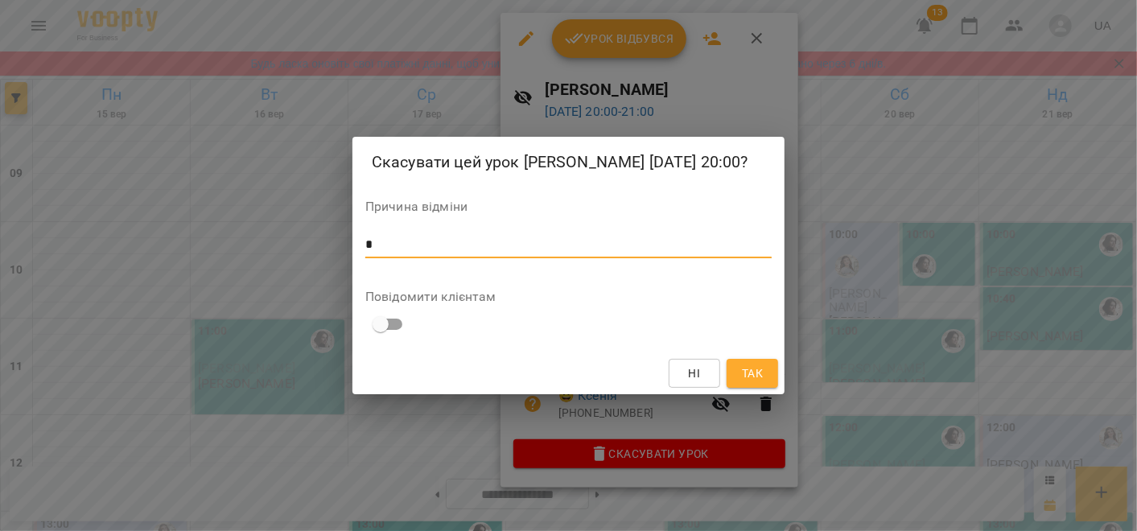
type textarea "*"
click at [751, 377] on span "Так" at bounding box center [752, 373] width 21 height 19
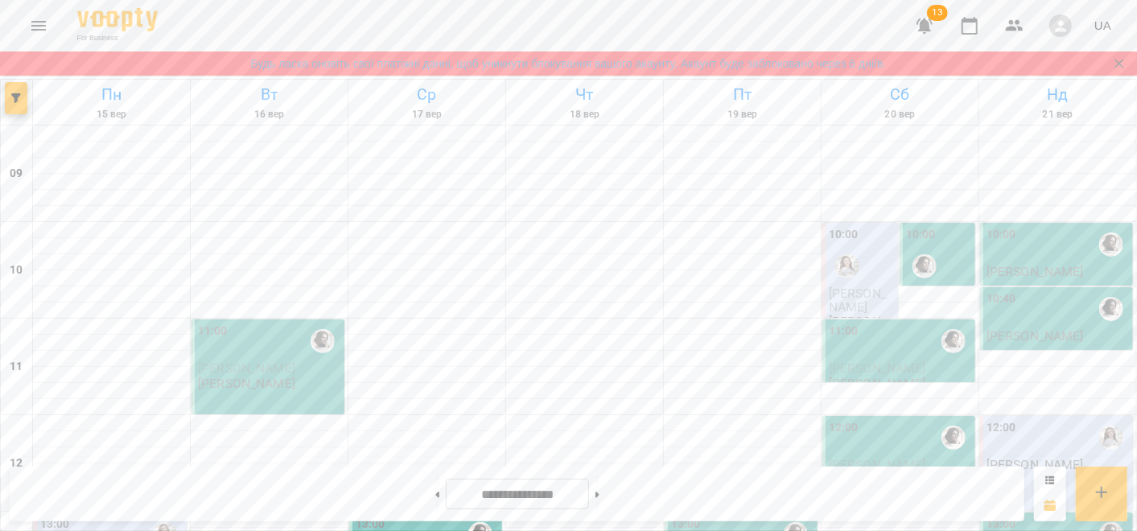
scroll to position [474, 0]
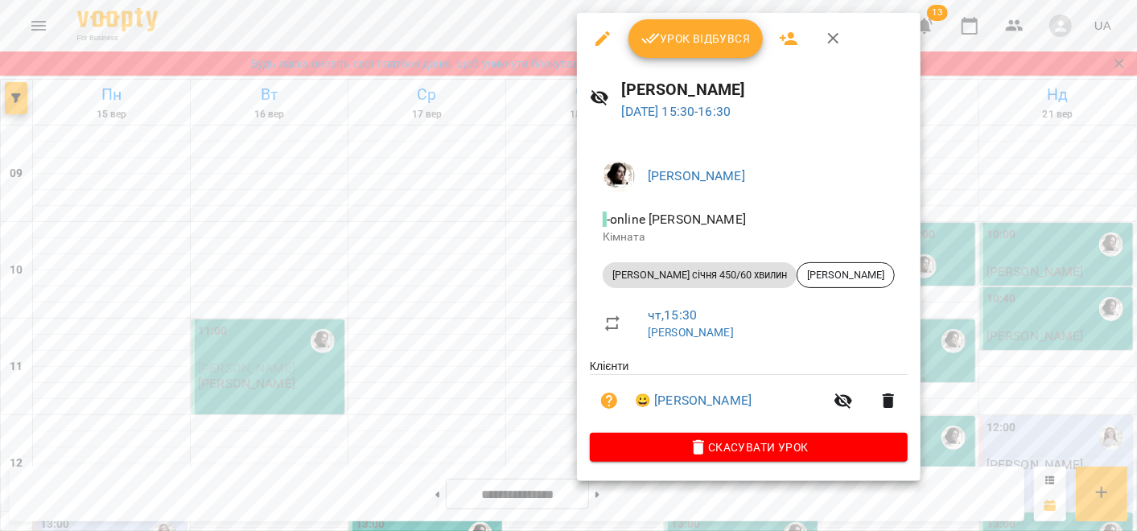
click at [699, 445] on span "Скасувати Урок" at bounding box center [749, 447] width 292 height 19
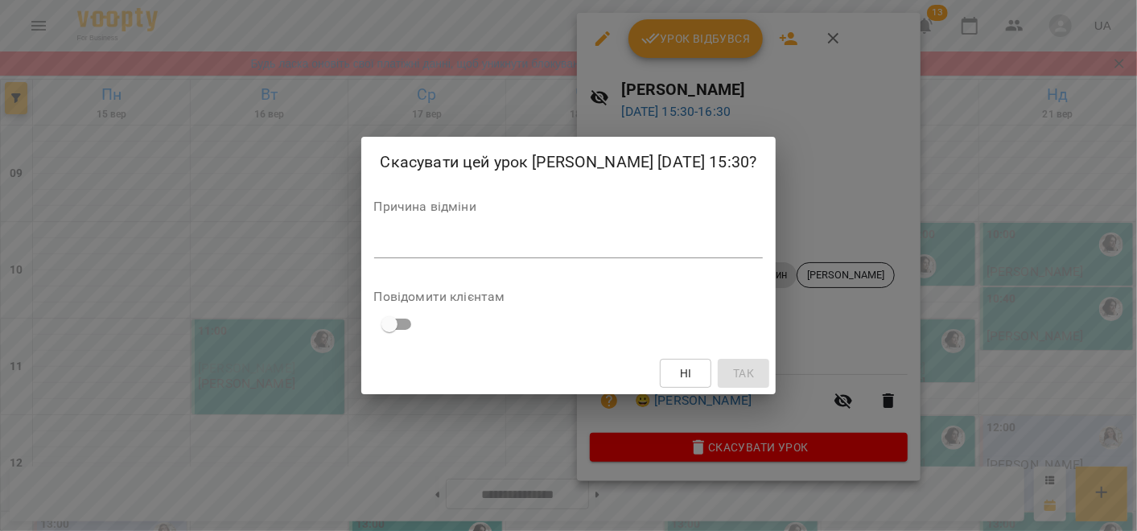
click at [503, 239] on textarea at bounding box center [569, 244] width 390 height 15
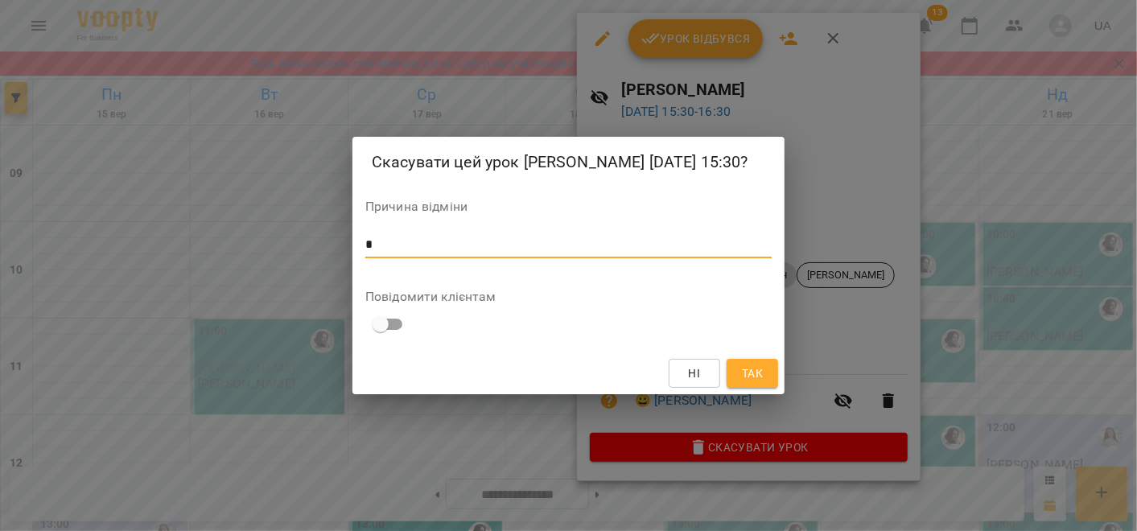
type textarea "*"
click at [756, 373] on span "Так" at bounding box center [752, 373] width 21 height 19
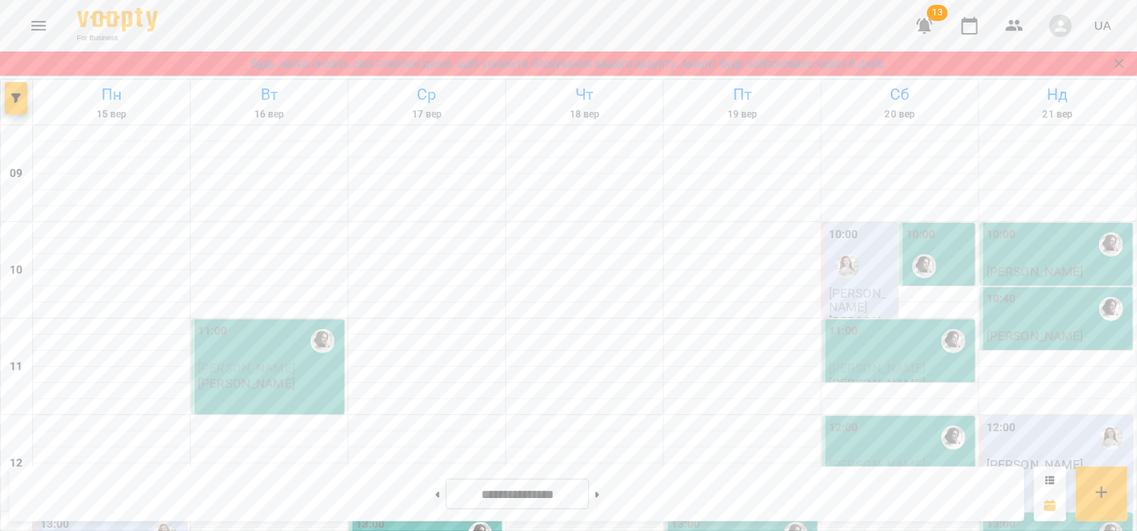
scroll to position [447, 0]
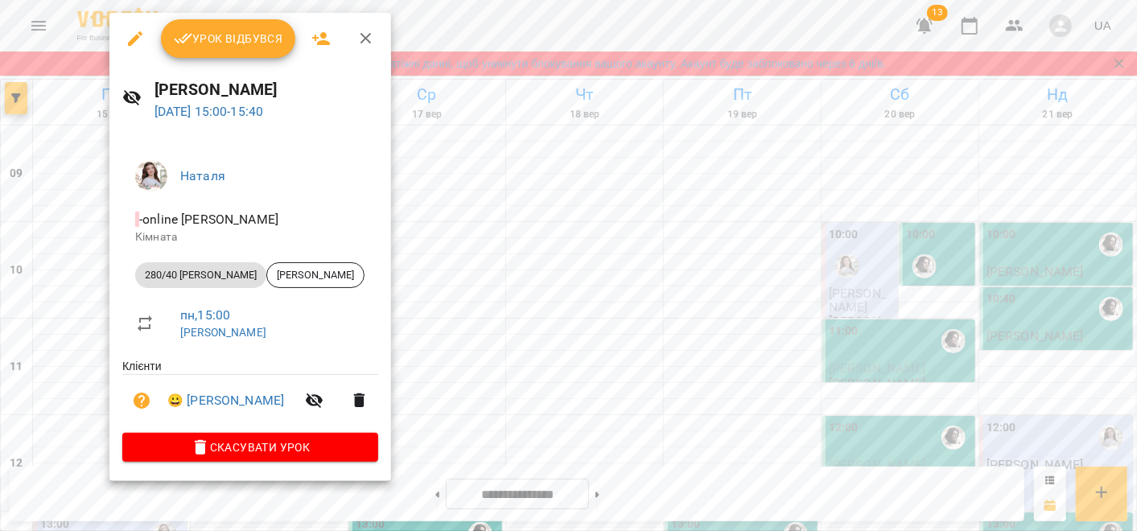
click at [82, 285] on div at bounding box center [568, 265] width 1137 height 531
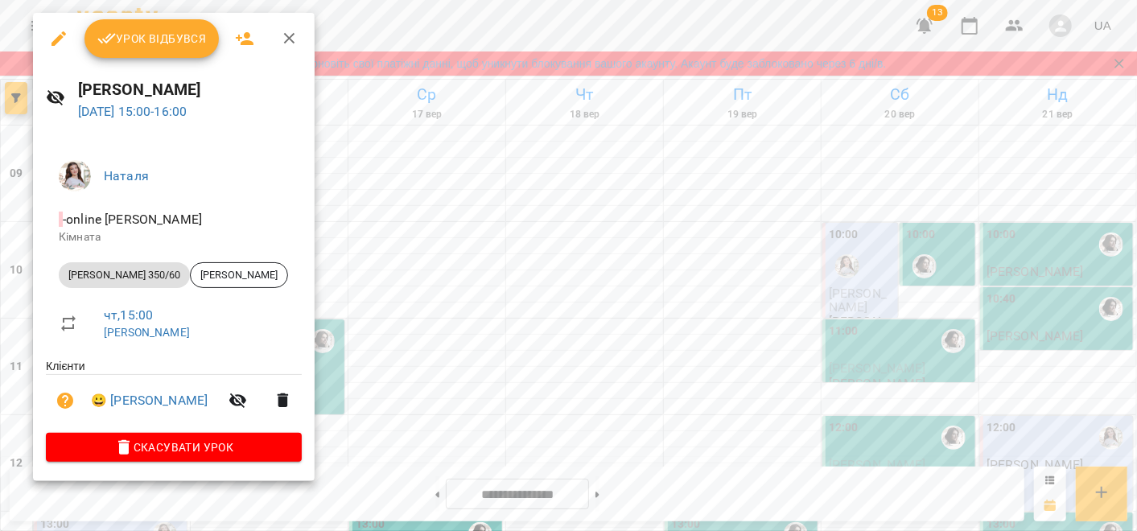
click at [349, 304] on div at bounding box center [568, 265] width 1137 height 531
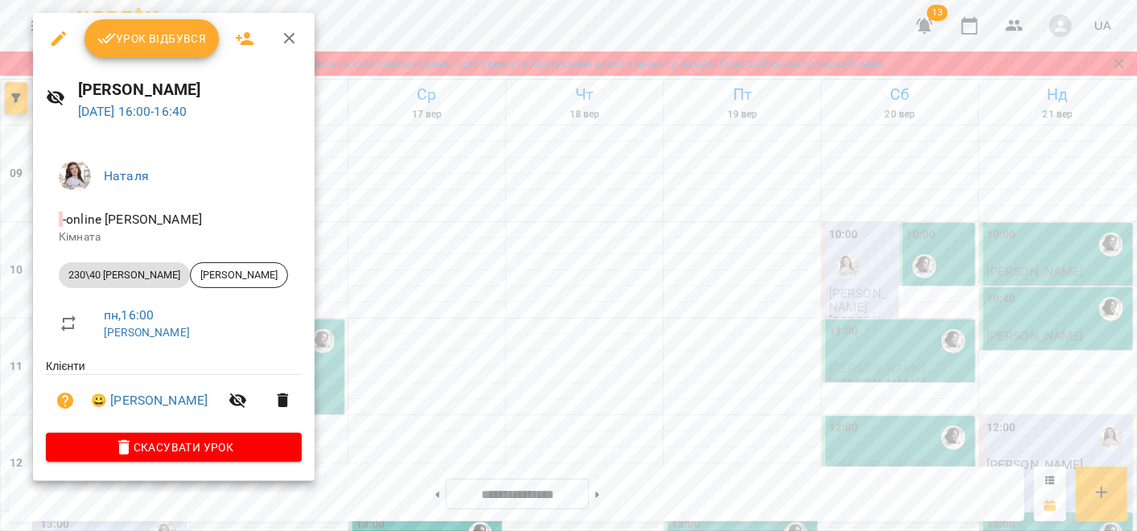
click at [372, 370] on div at bounding box center [568, 265] width 1137 height 531
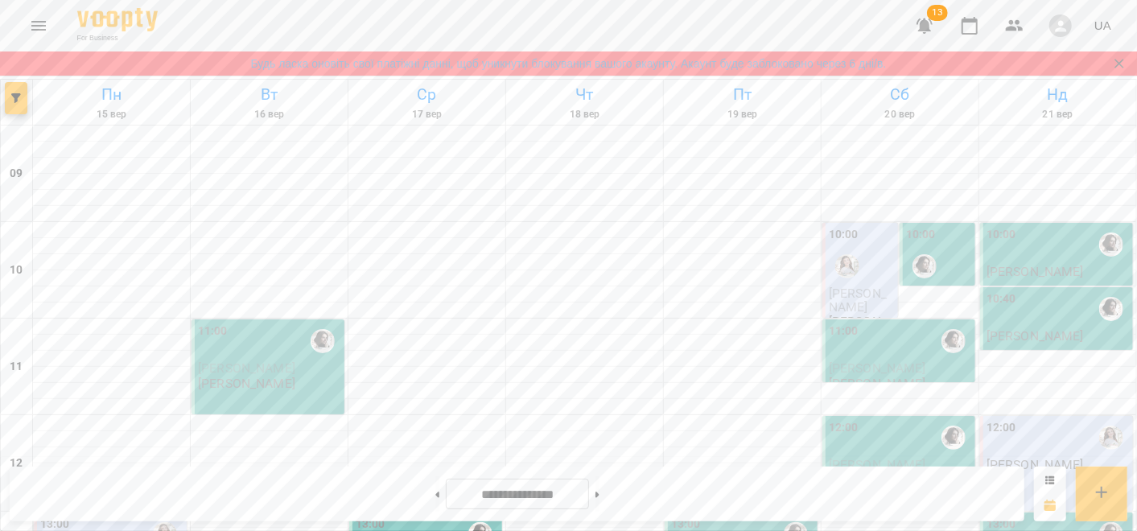
scroll to position [922, 0]
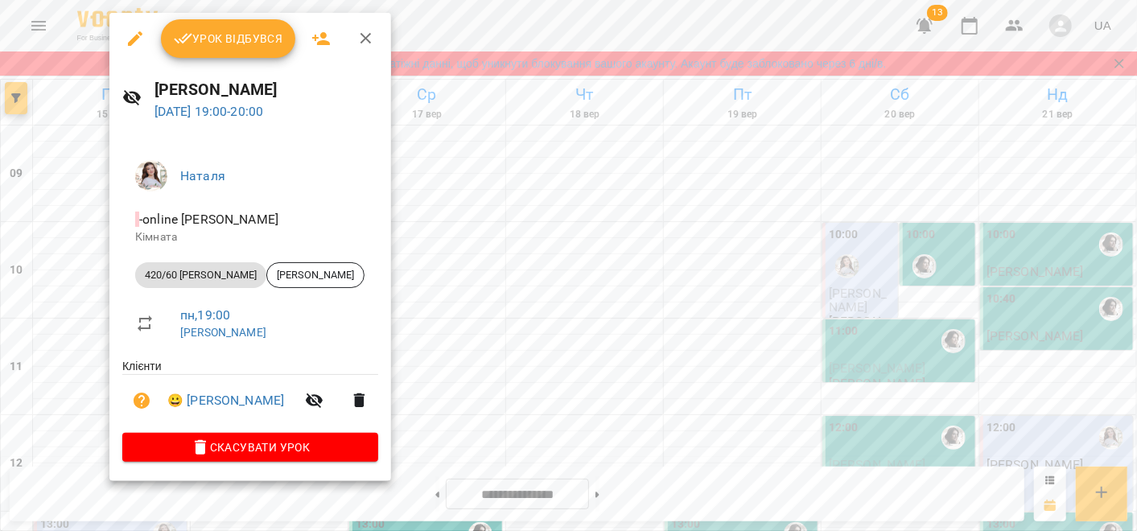
click at [67, 398] on div at bounding box center [568, 265] width 1137 height 531
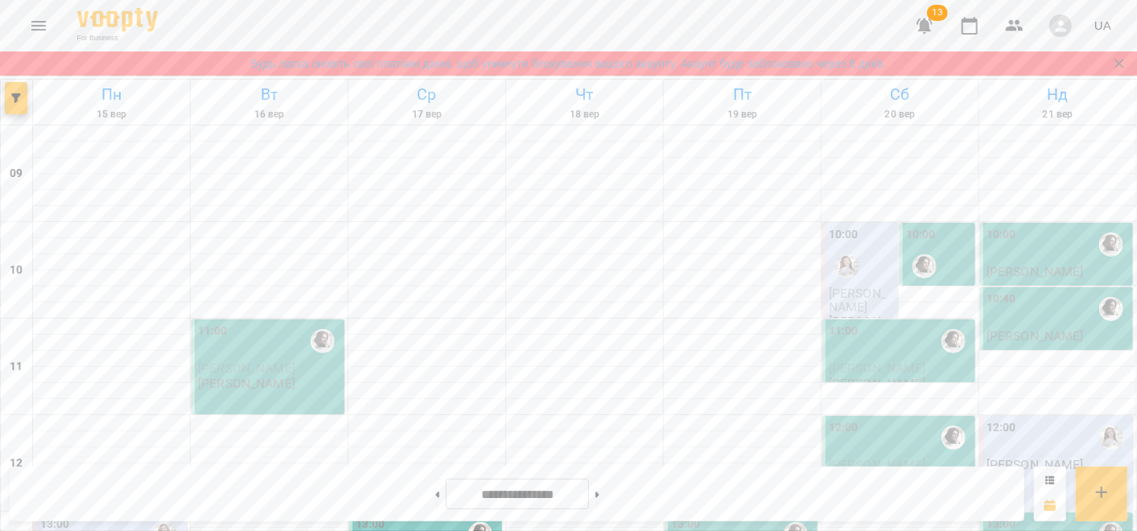
scroll to position [0, 0]
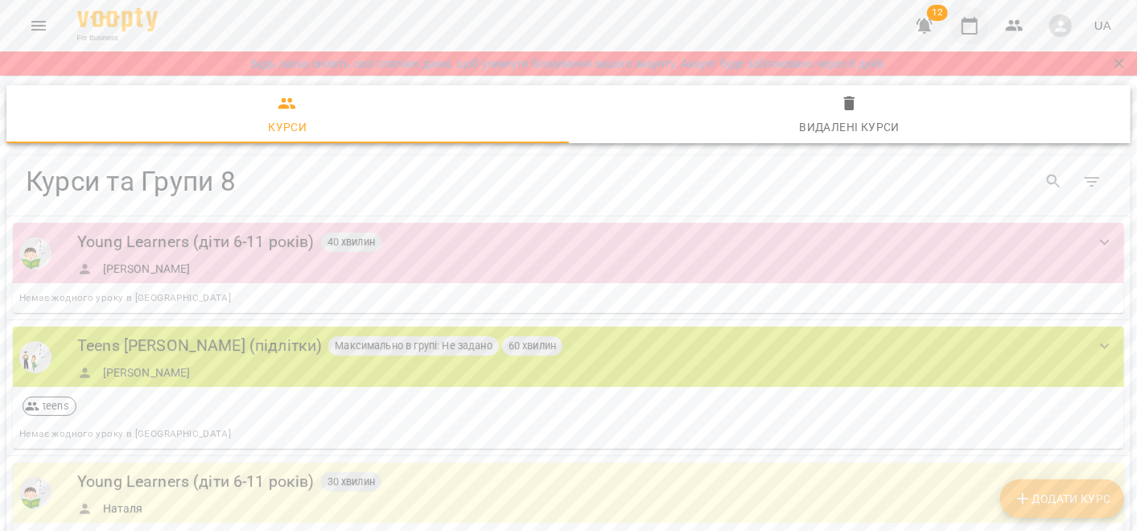
click at [969, 33] on icon "button" at bounding box center [970, 26] width 16 height 18
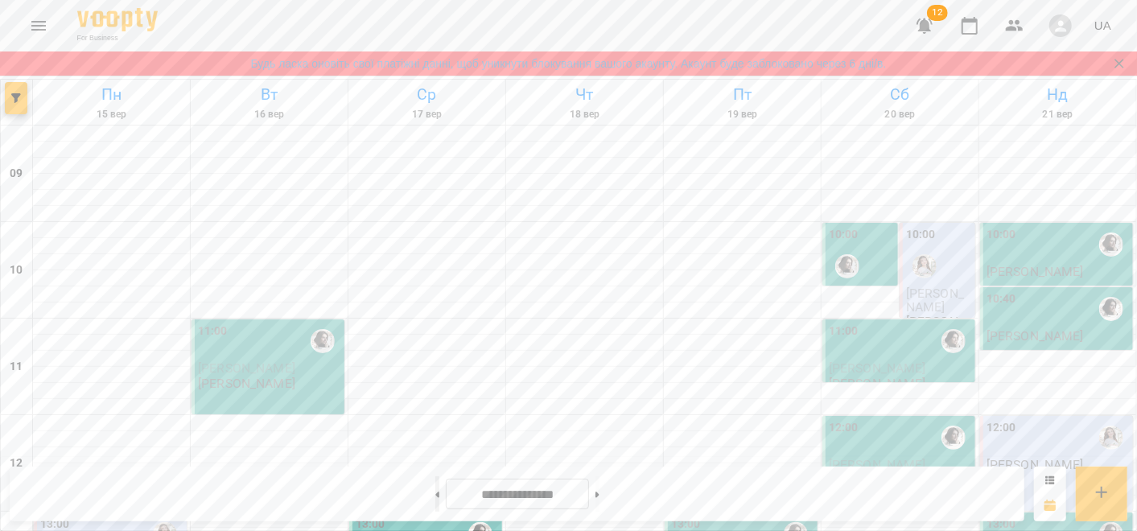
click at [435, 489] on button at bounding box center [437, 494] width 4 height 35
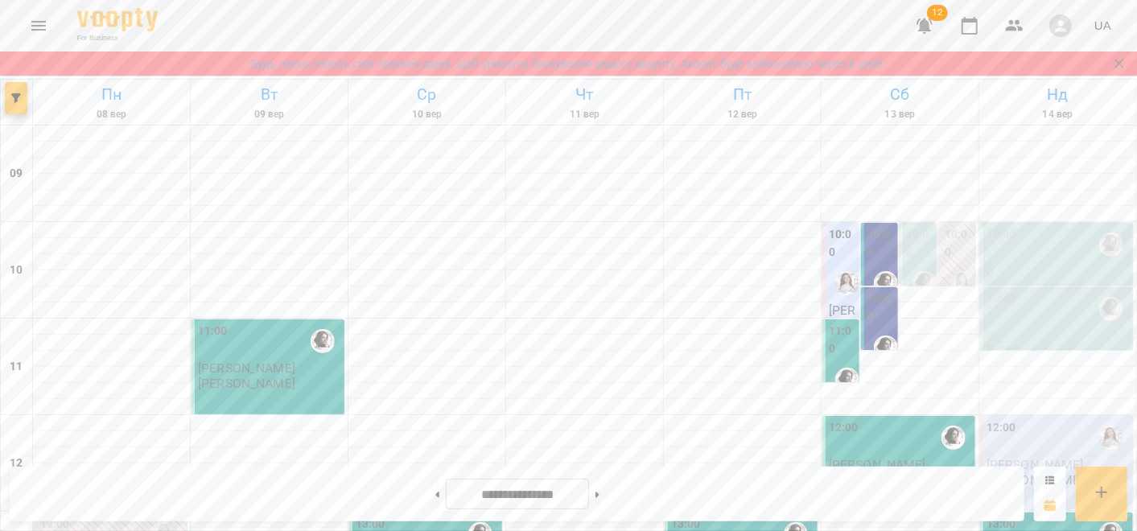
scroll to position [922, 0]
click at [435, 492] on button at bounding box center [437, 494] width 4 height 35
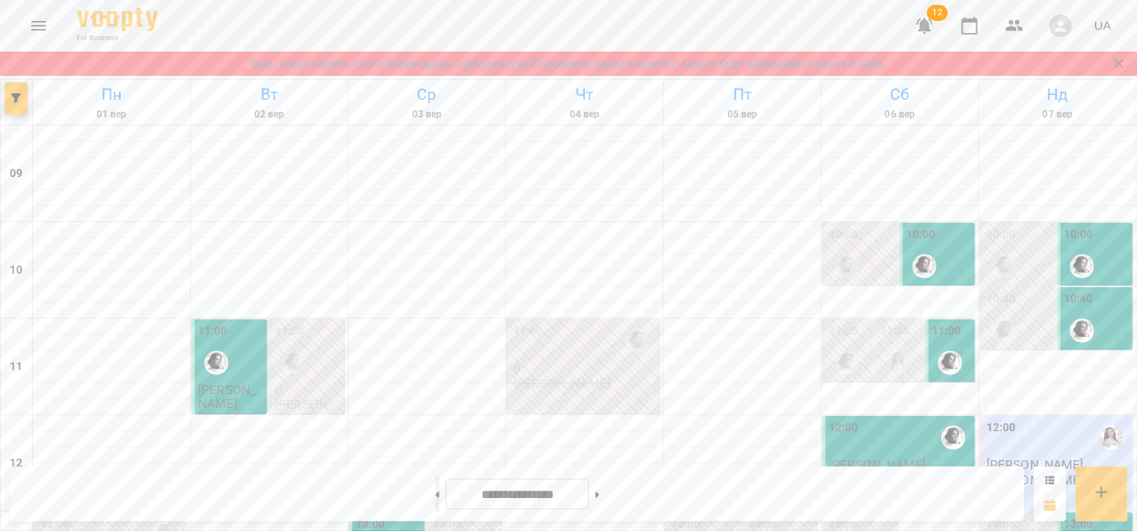
click at [435, 487] on button at bounding box center [437, 494] width 4 height 35
type input "**********"
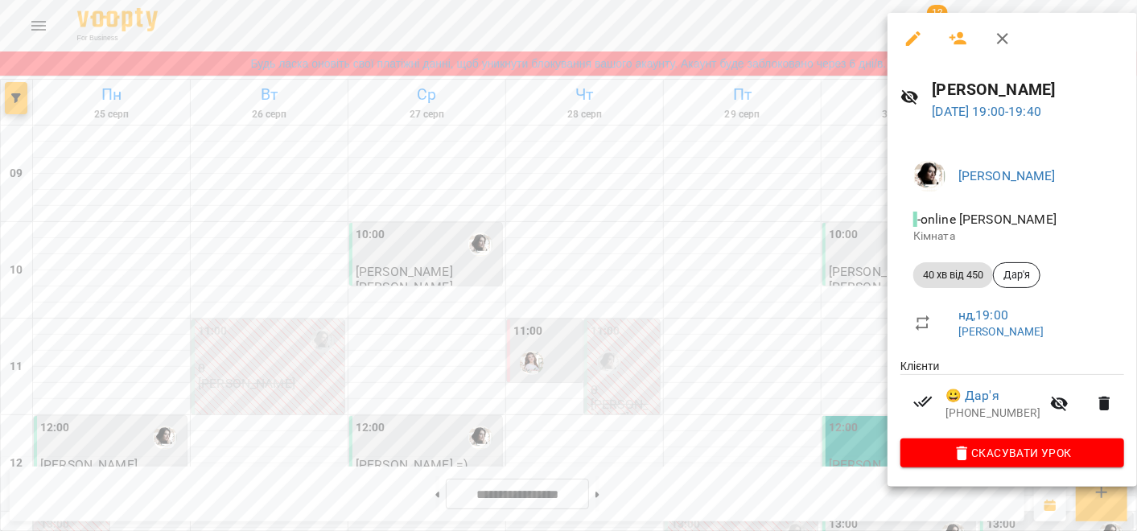
click at [832, 420] on div at bounding box center [568, 265] width 1137 height 531
